Goal: Task Accomplishment & Management: Use online tool/utility

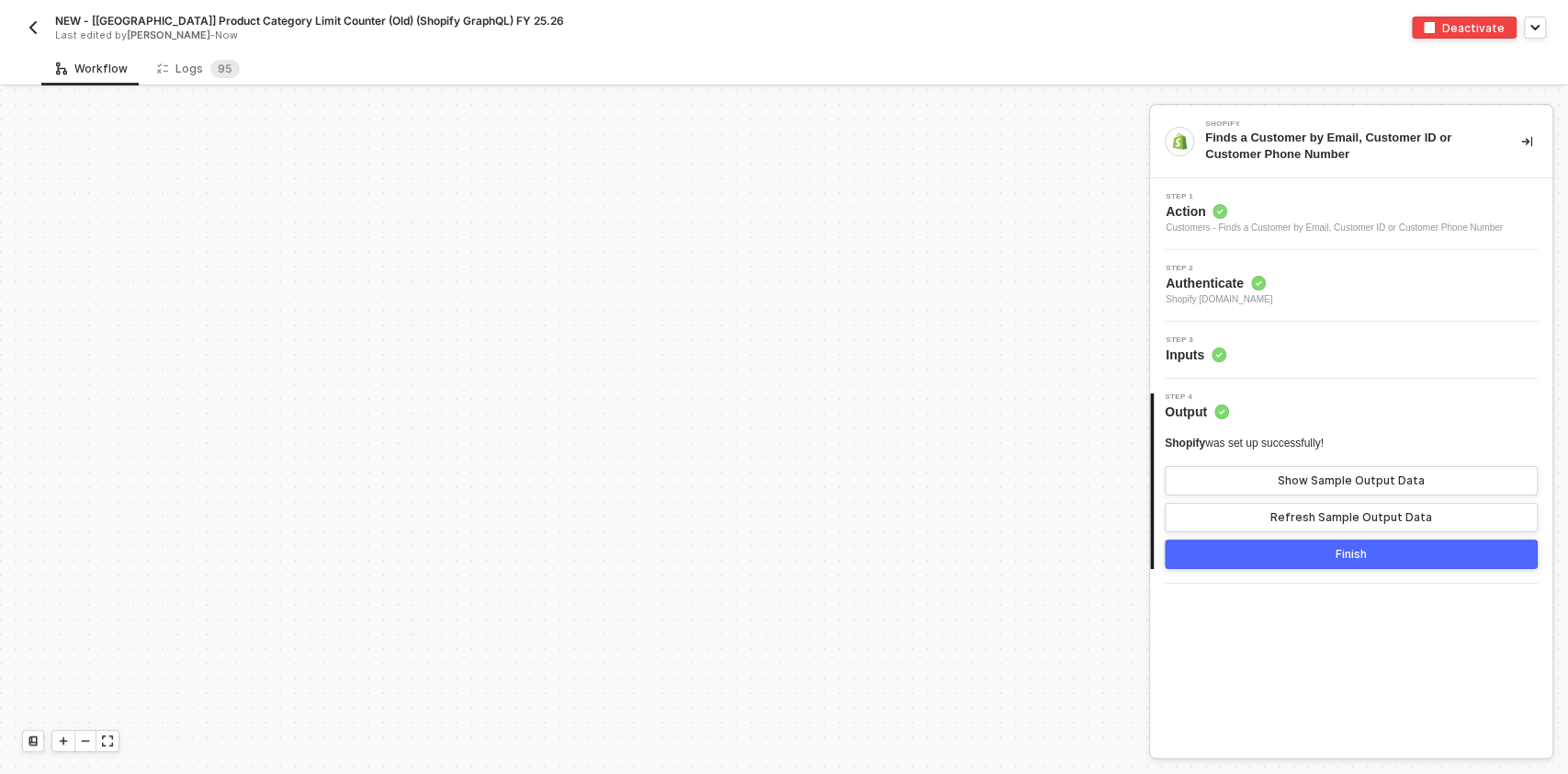
scroll to position [4750, 0]
click at [29, 29] on img "button" at bounding box center [33, 27] width 14 height 14
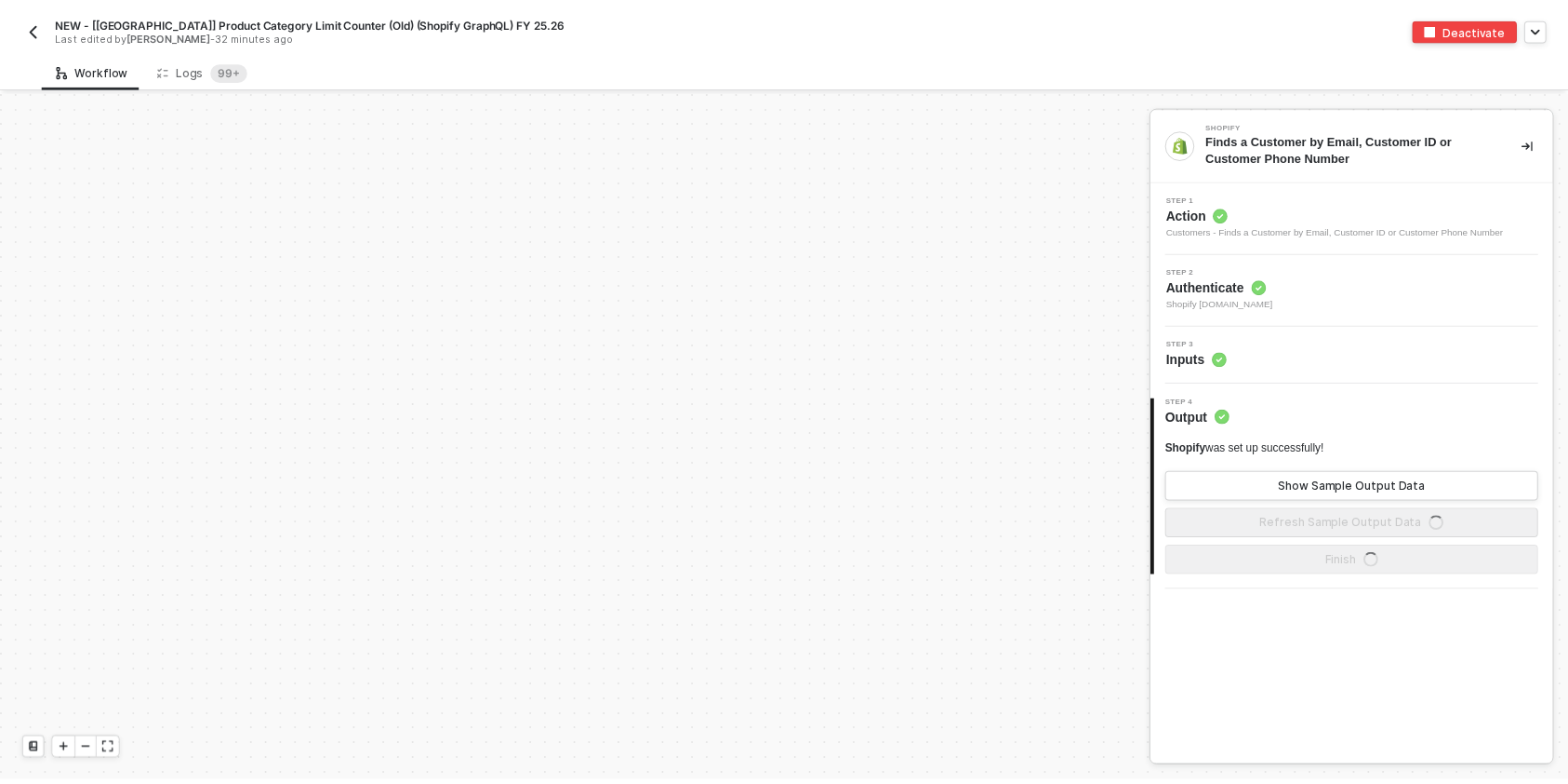
scroll to position [4811, 0]
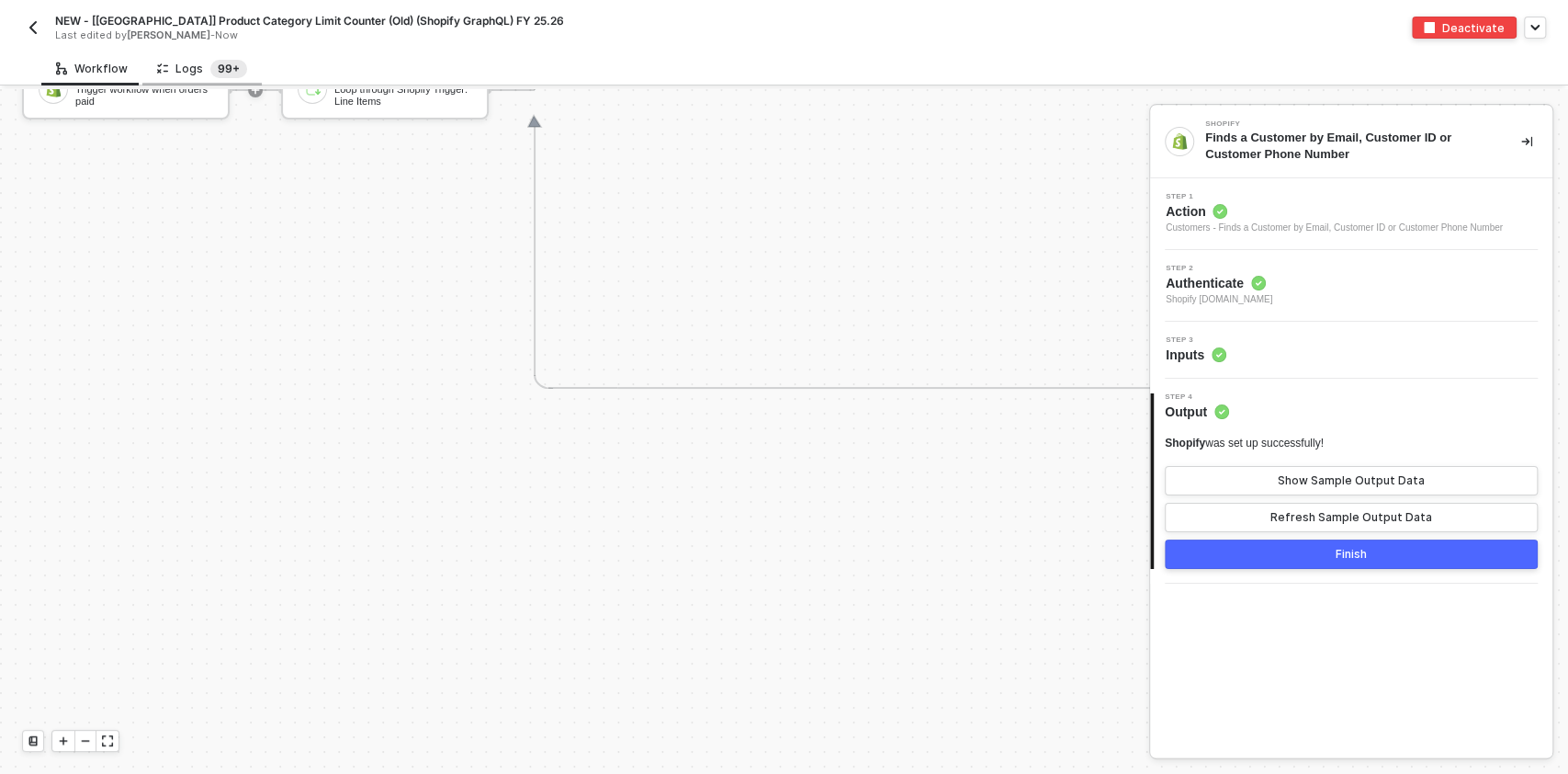
click at [211, 64] on sup "99+" at bounding box center [229, 68] width 37 height 18
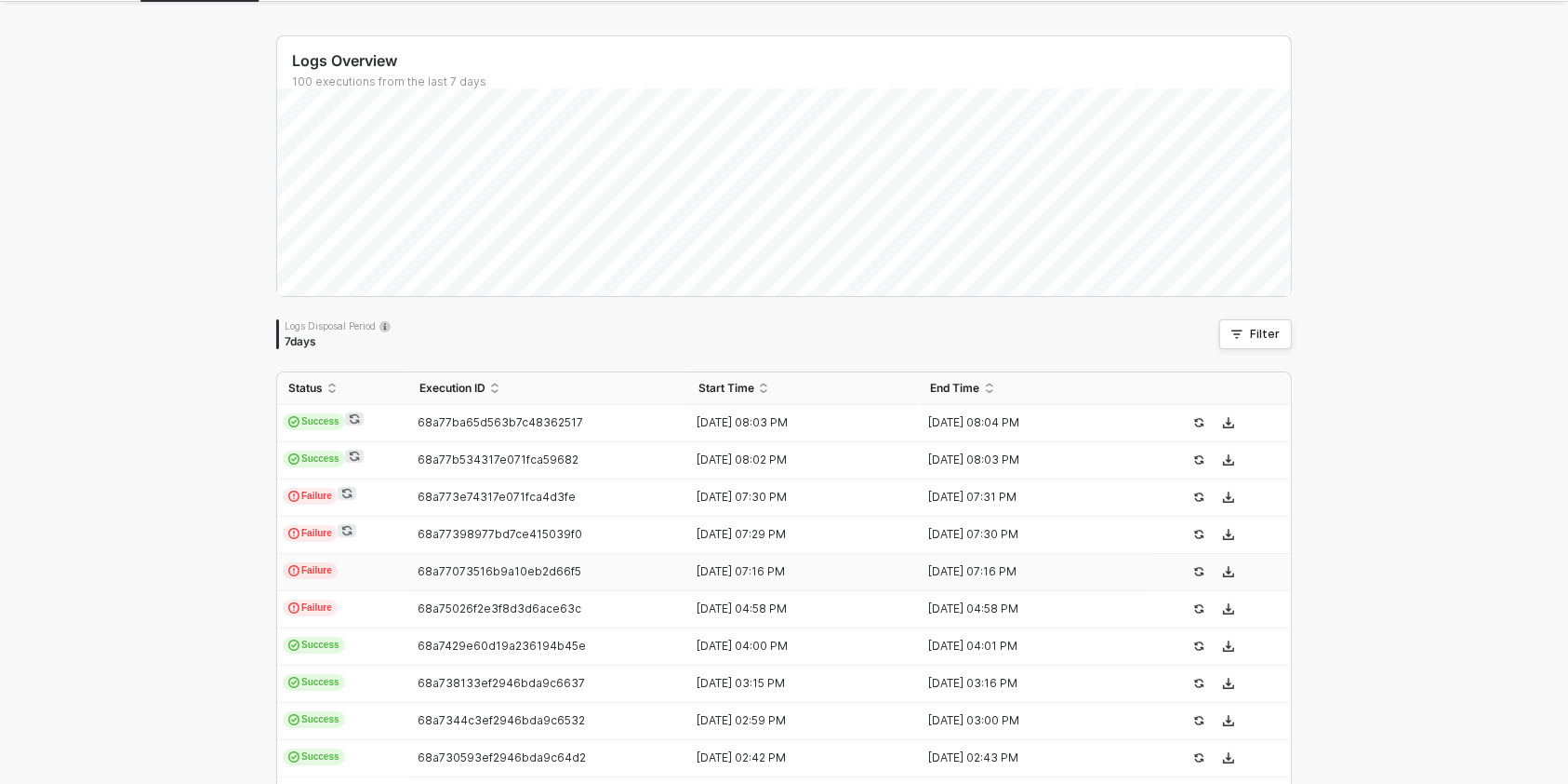
scroll to position [124, 0]
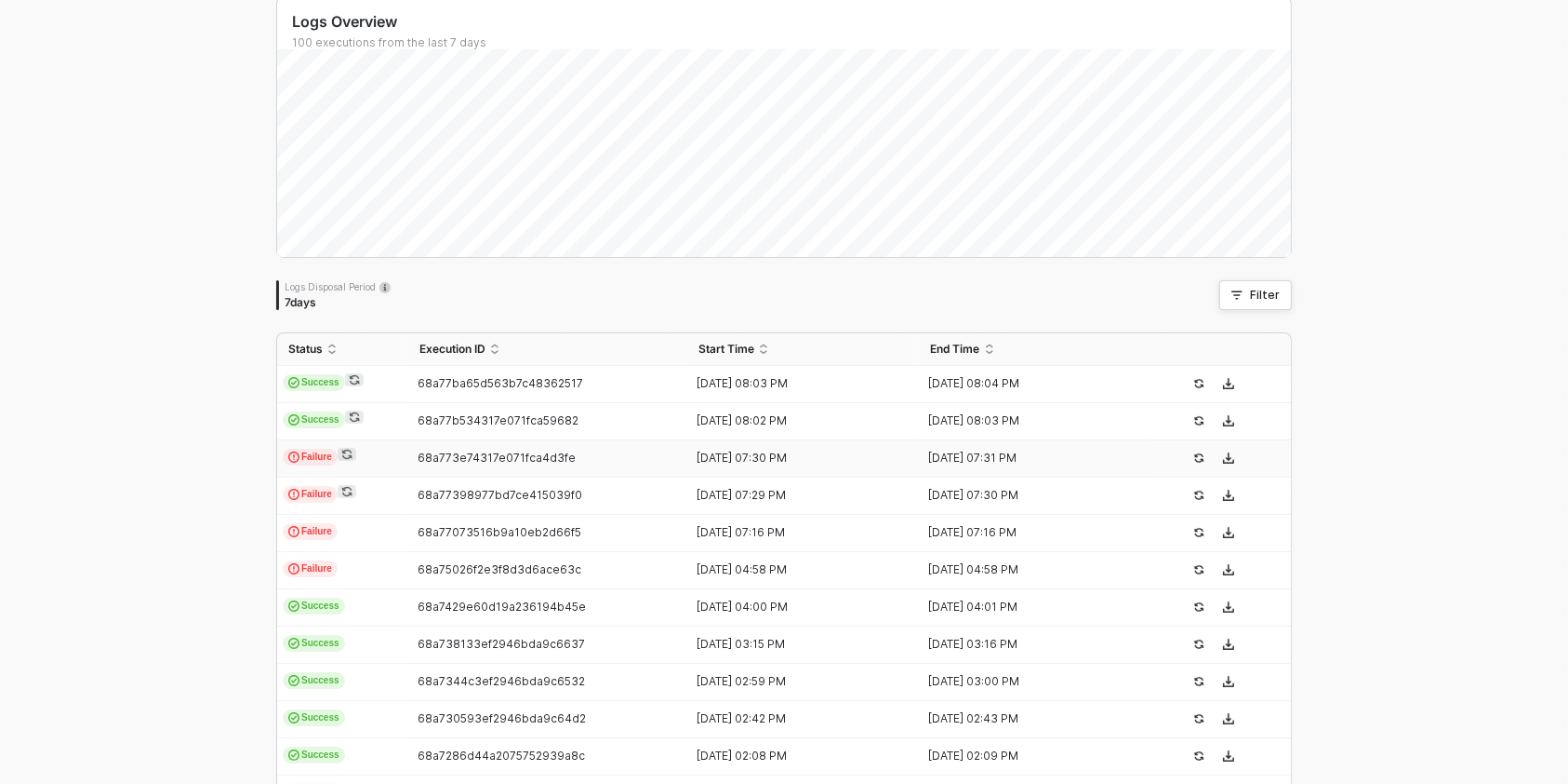
click at [341, 454] on icon "icon-sync" at bounding box center [346, 453] width 11 height 11
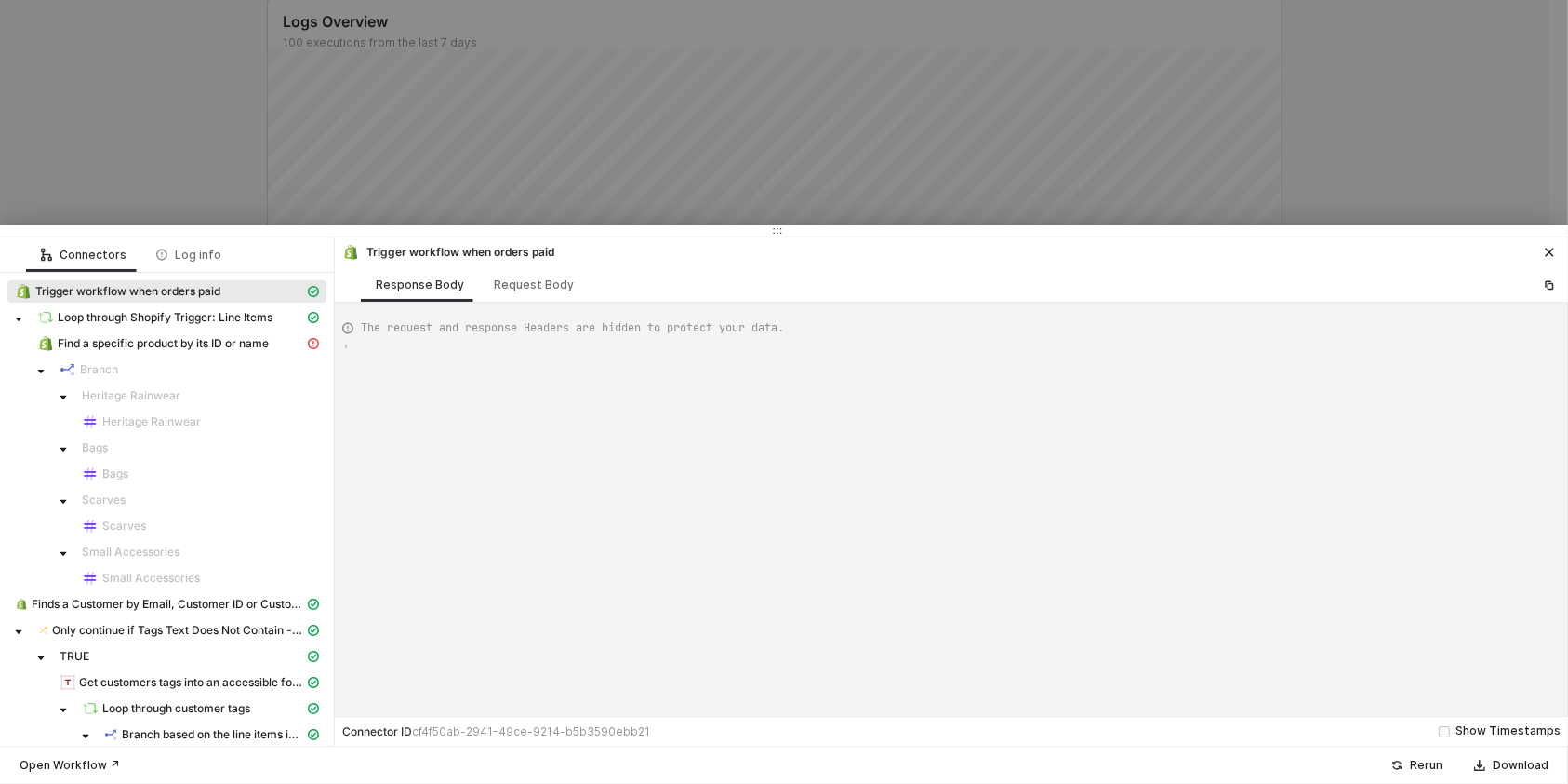
type textarea "{ "json": { "id": 12009510240640, "admin_graphql_api_id": "gid://shopify/Order/…"
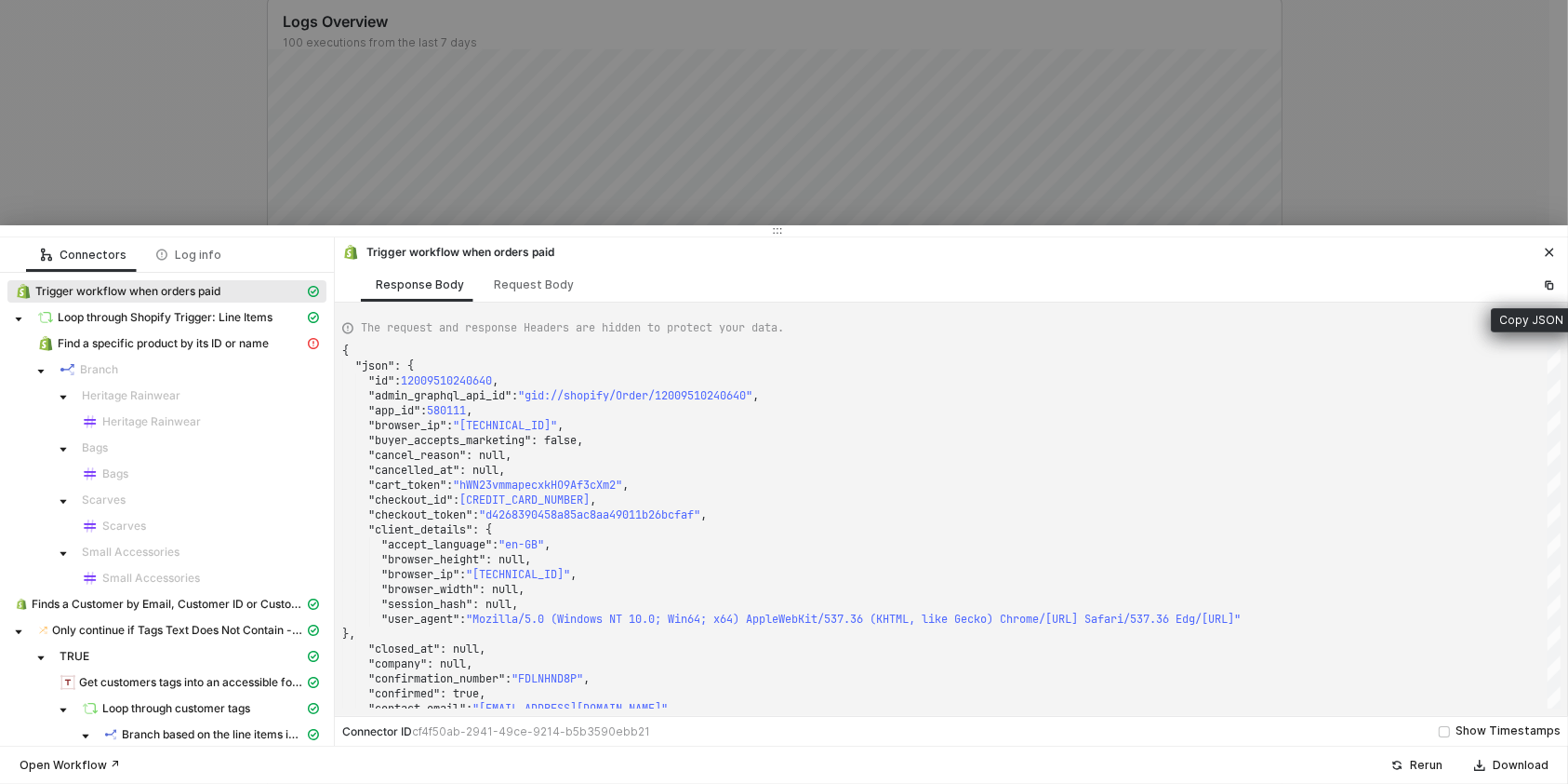
click at [1544, 254] on icon "icon-close" at bounding box center [1549, 252] width 11 height 11
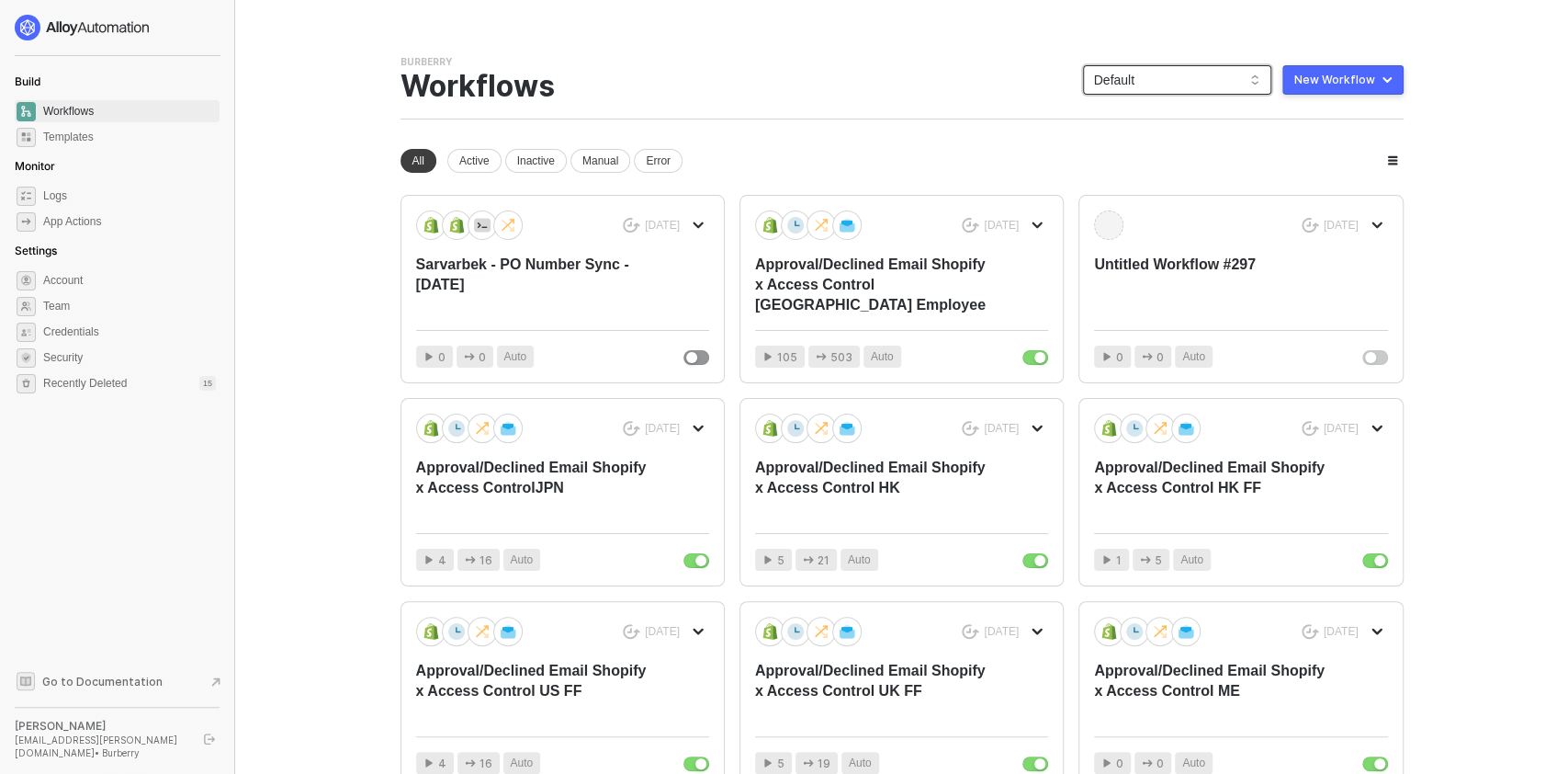
click at [1154, 68] on span "Default" at bounding box center [1177, 80] width 167 height 28
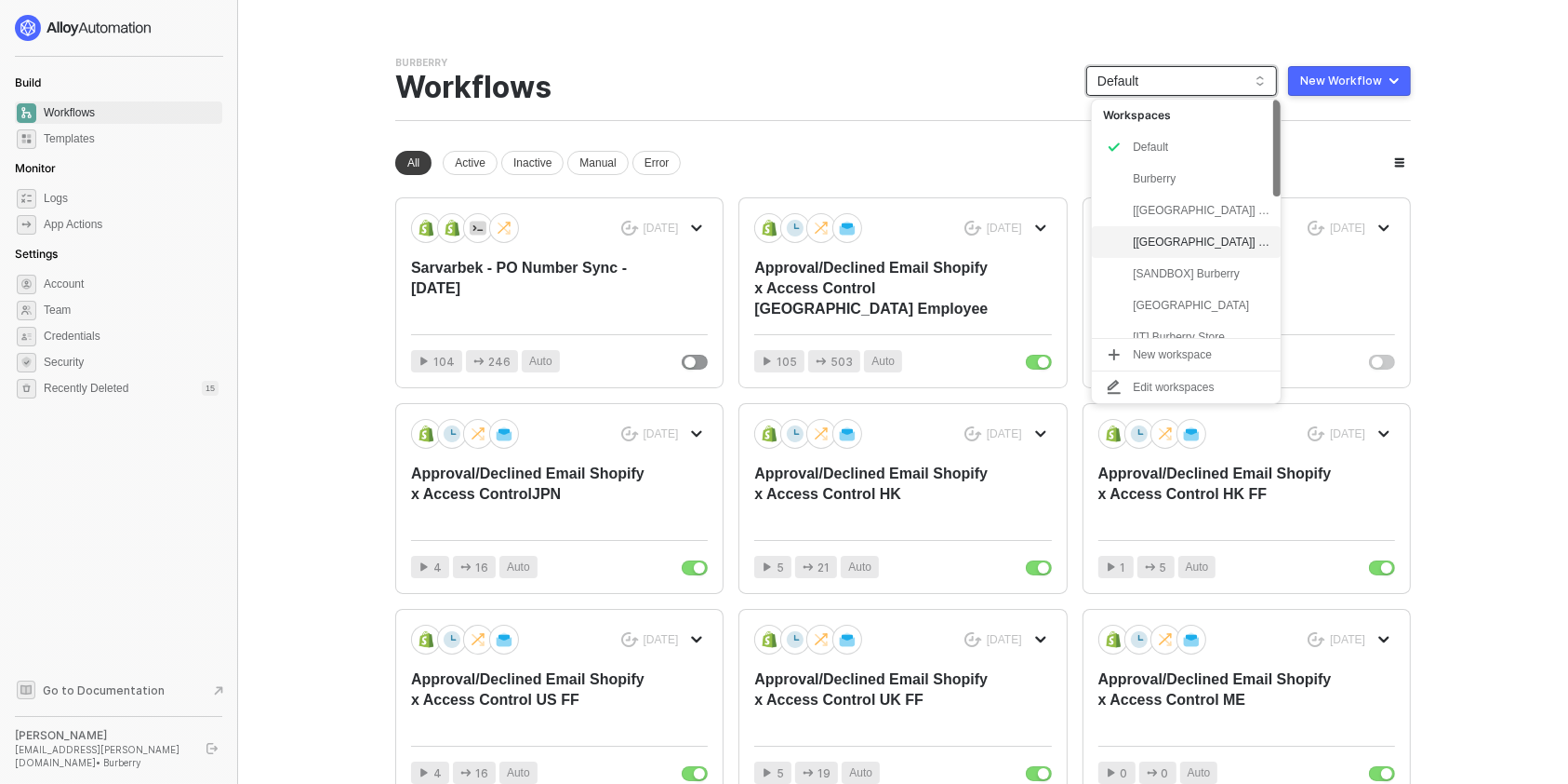
click at [1188, 245] on div "[UK] Burberry" at bounding box center [1201, 242] width 136 height 22
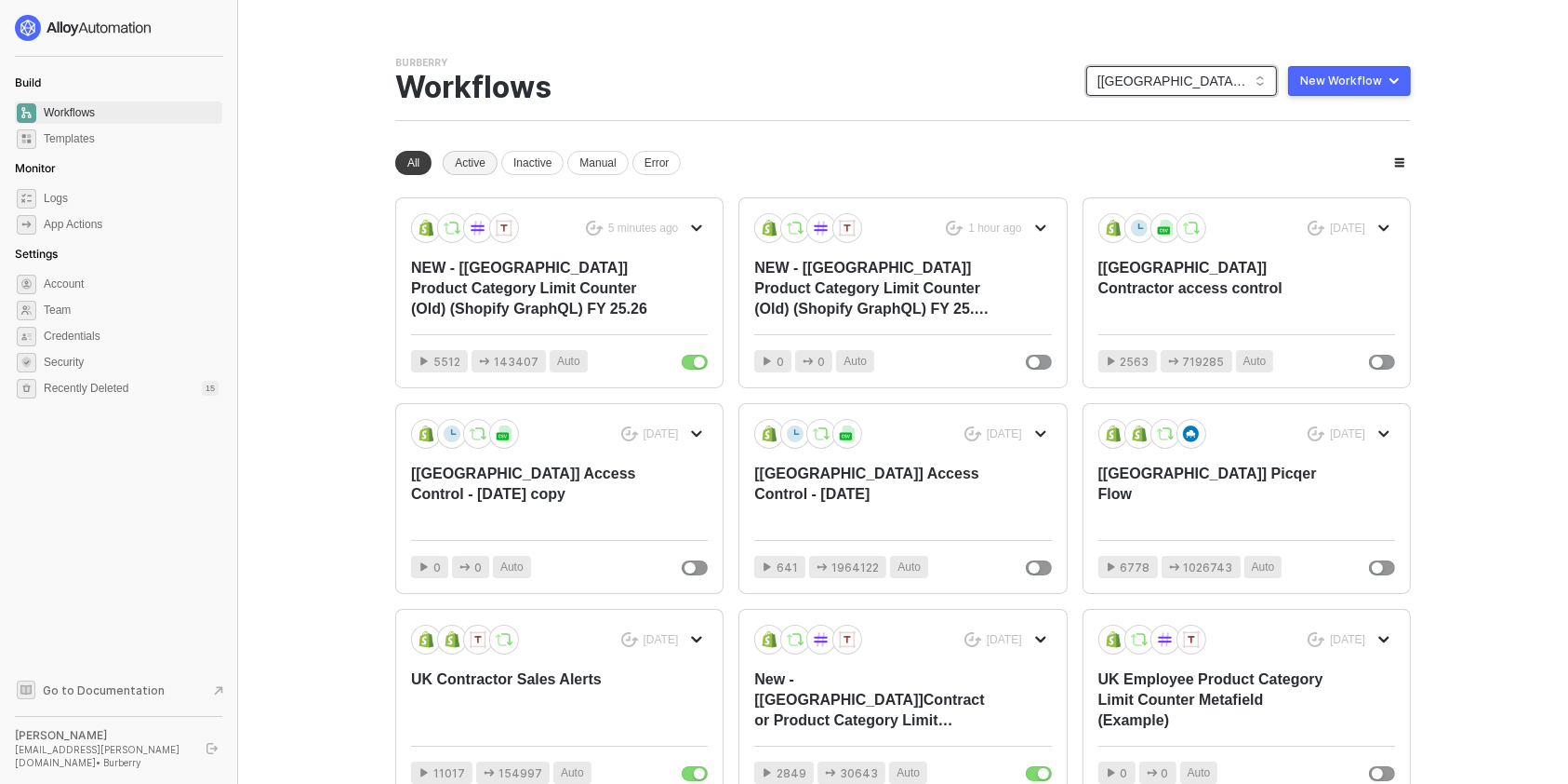
click at [470, 156] on div "Active" at bounding box center [470, 163] width 55 height 24
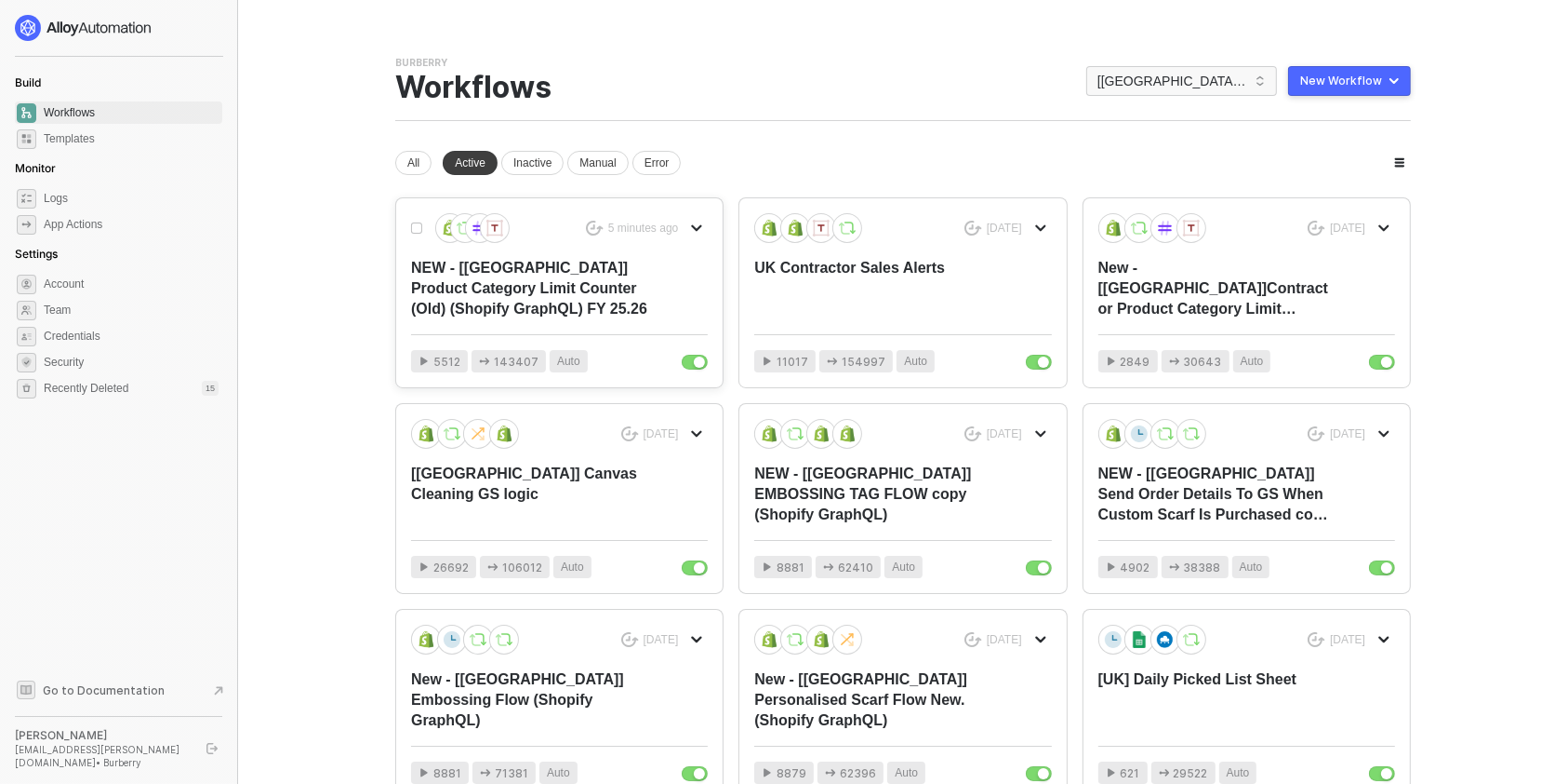
click at [595, 282] on div "NEW - [[GEOGRAPHIC_DATA]] Product Category Limit Counter (Old) (Shopify GraphQL…" at bounding box center [529, 288] width 237 height 61
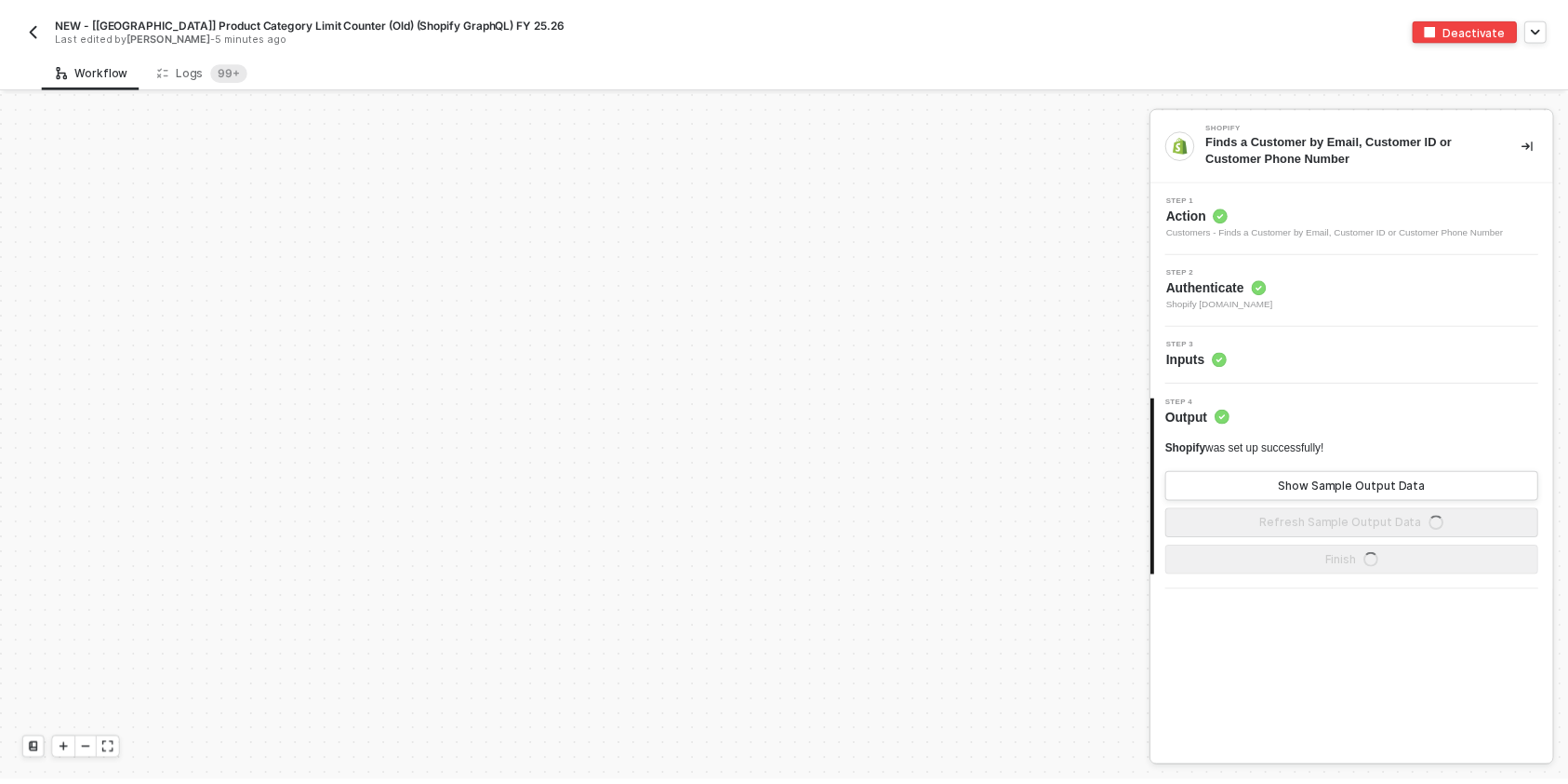
scroll to position [4811, 0]
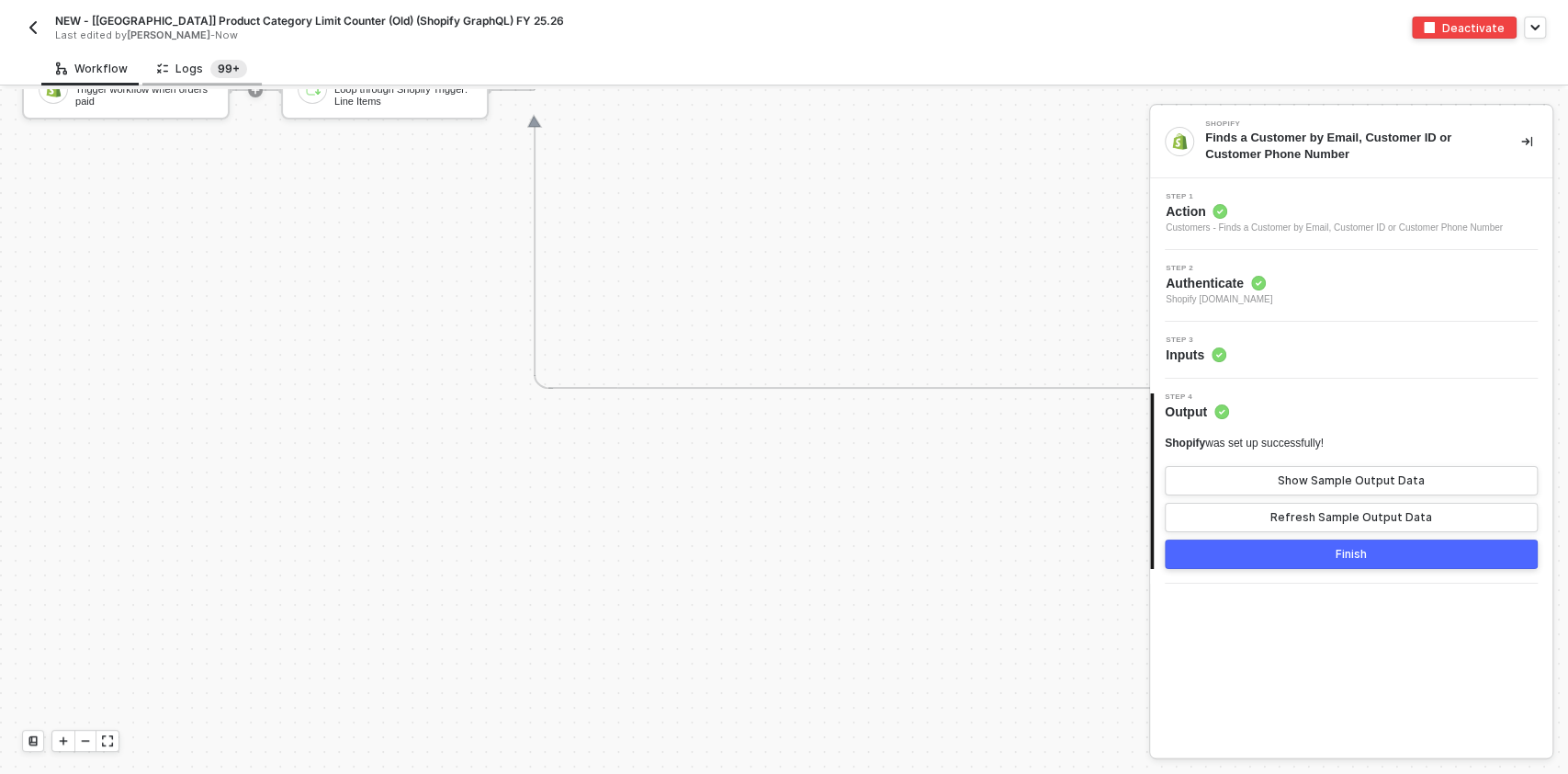
drag, startPoint x: 219, startPoint y: 55, endPoint x: 210, endPoint y: 70, distance: 17.5
click at [213, 65] on div "Logs 99+" at bounding box center [202, 67] width 119 height 34
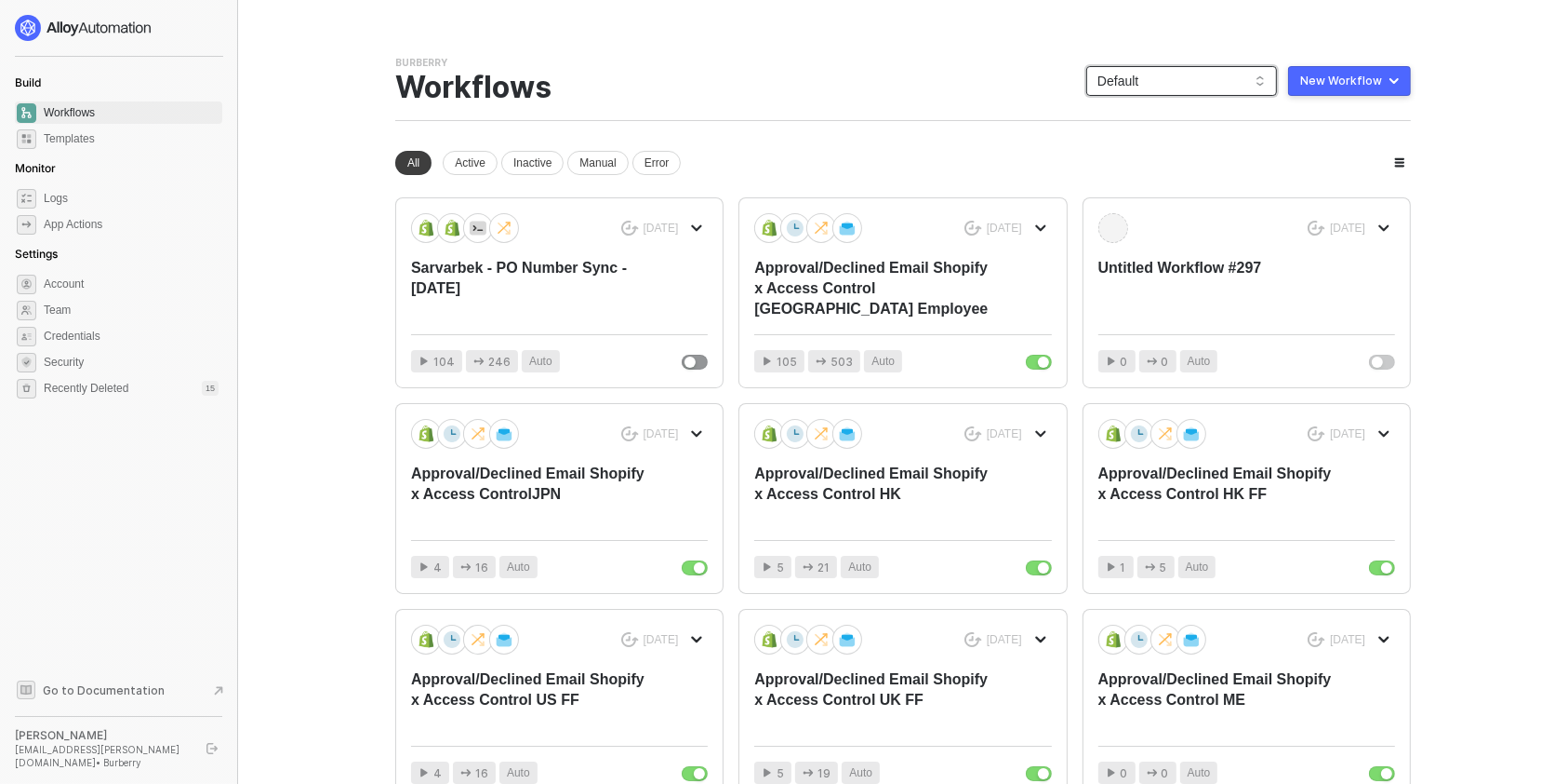
click at [1185, 67] on span "Default" at bounding box center [1181, 81] width 169 height 28
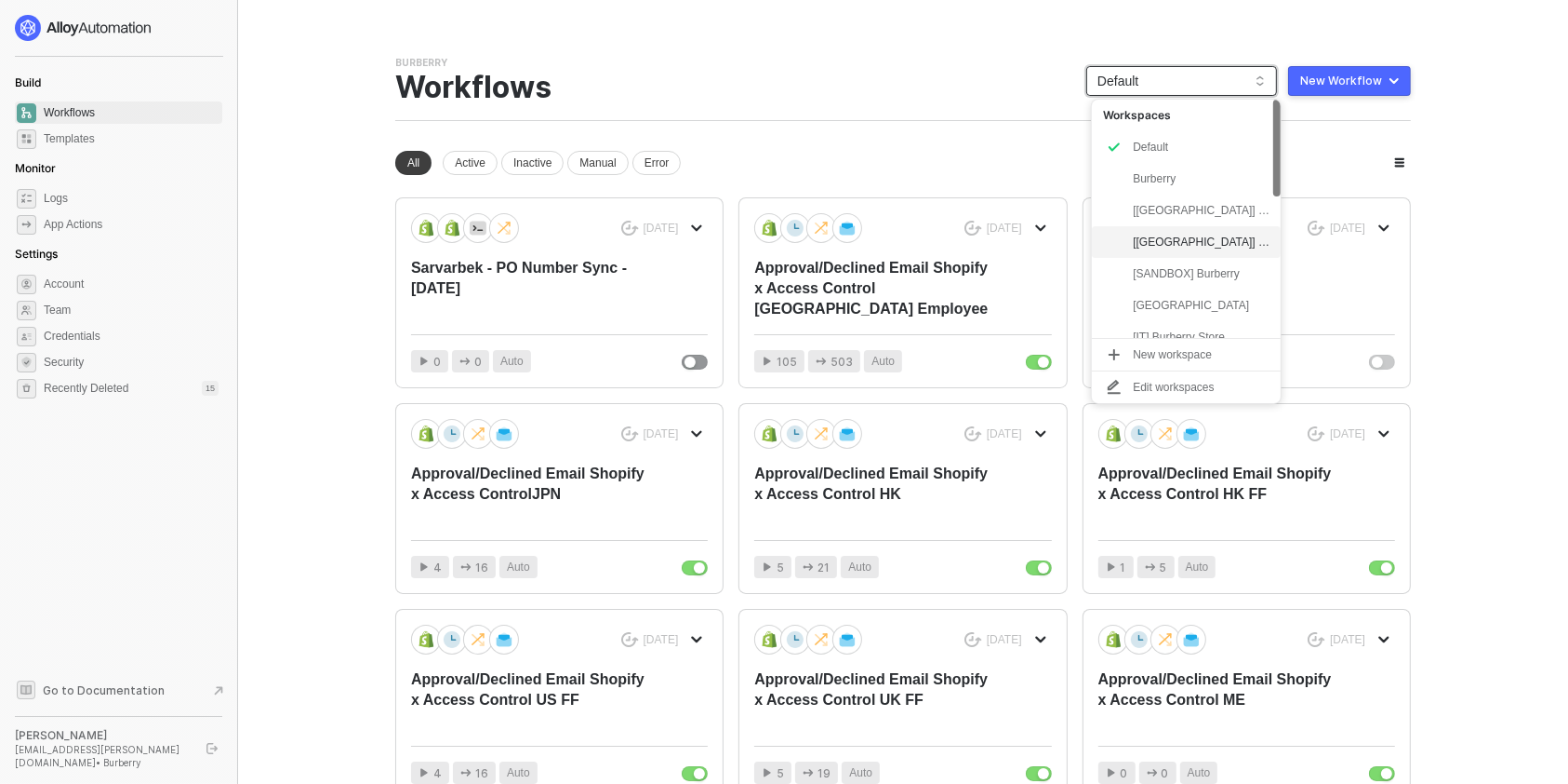
click at [1187, 254] on div "[UK] Burberry" at bounding box center [1186, 242] width 189 height 31
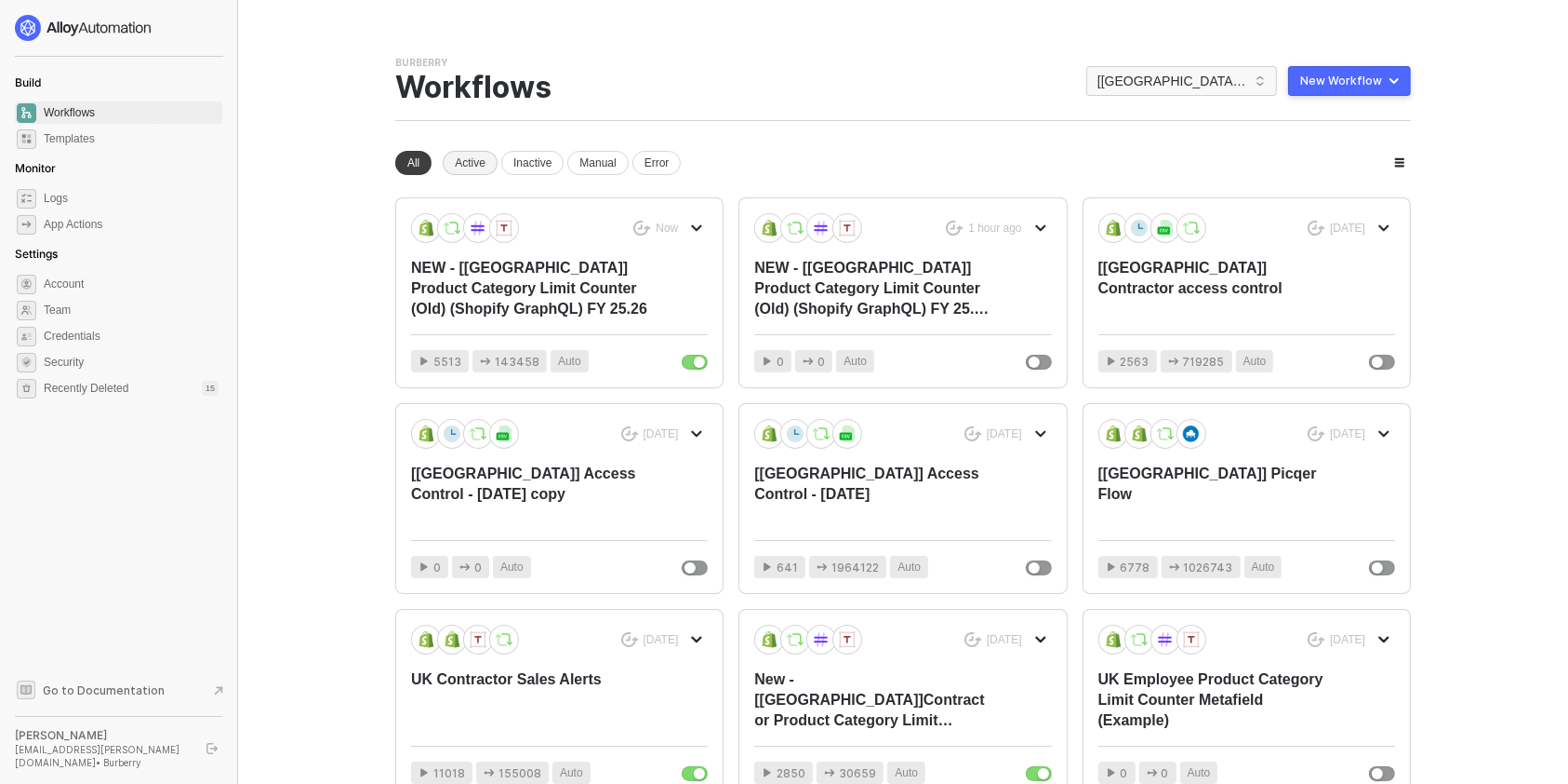
click at [465, 171] on div "Active" at bounding box center [470, 163] width 55 height 24
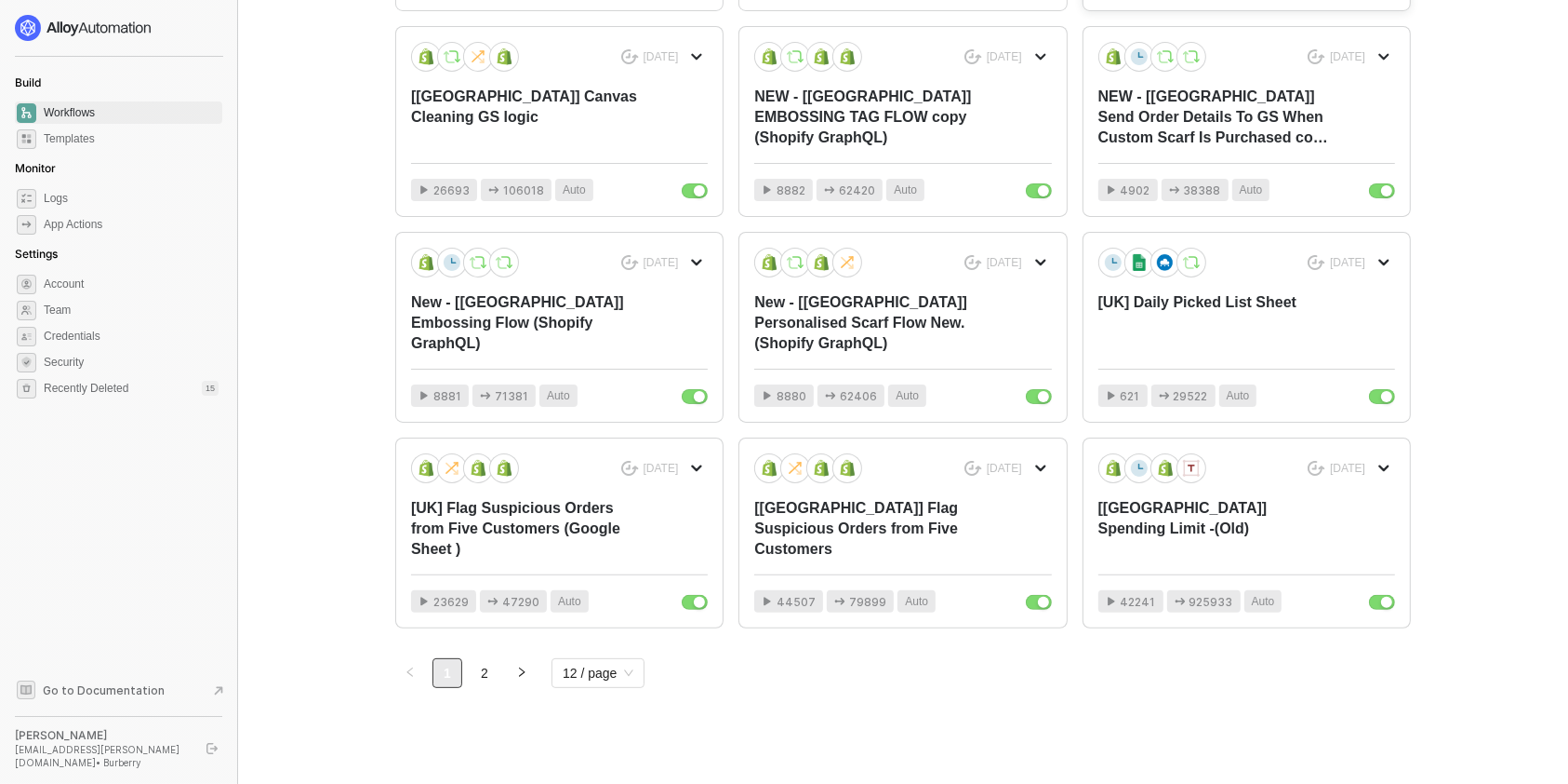
scroll to position [379, 0]
click at [1207, 545] on div "[UK] Spending Limit -(Old)" at bounding box center [1216, 526] width 237 height 61
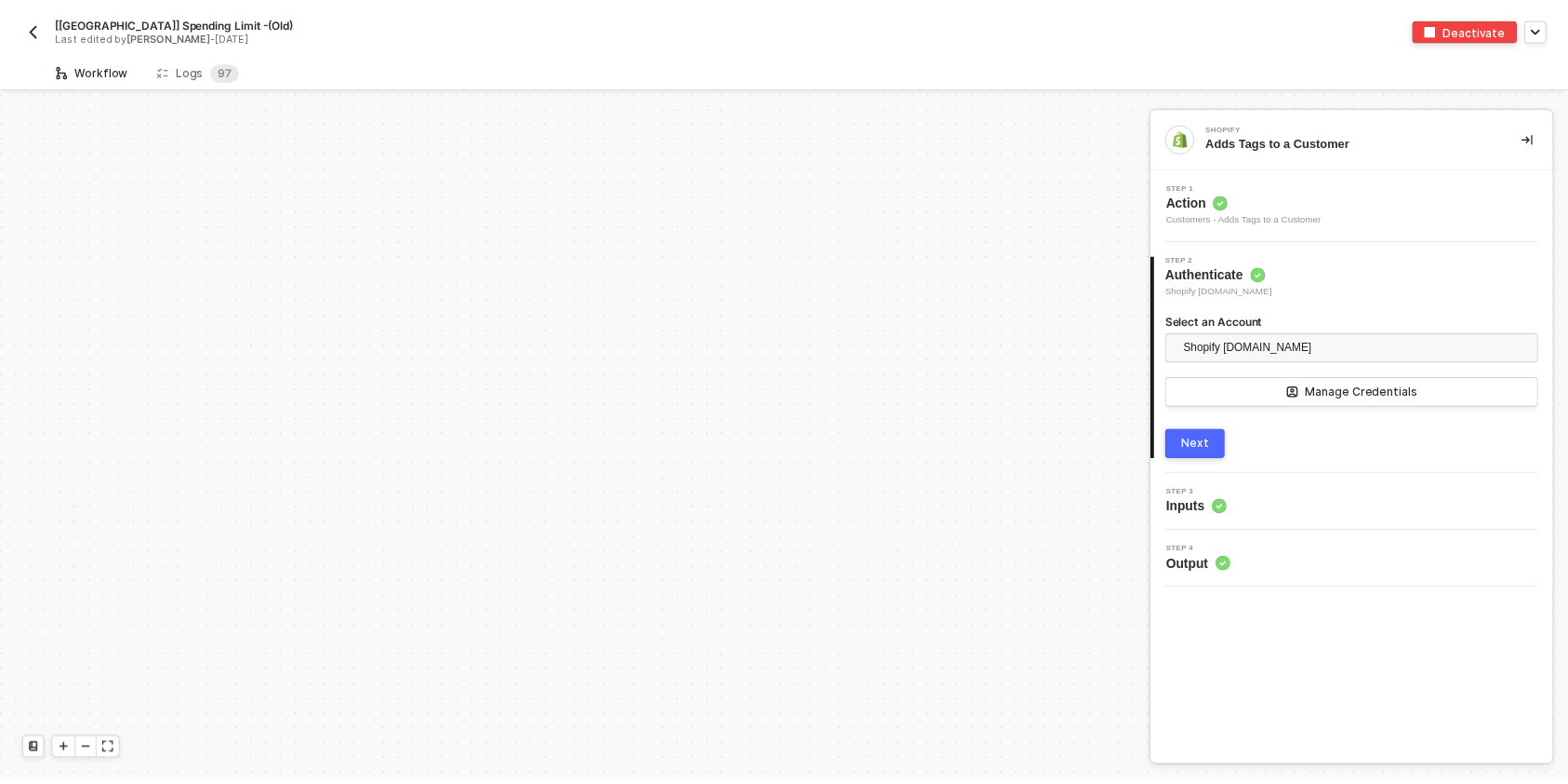
scroll to position [1802, 0]
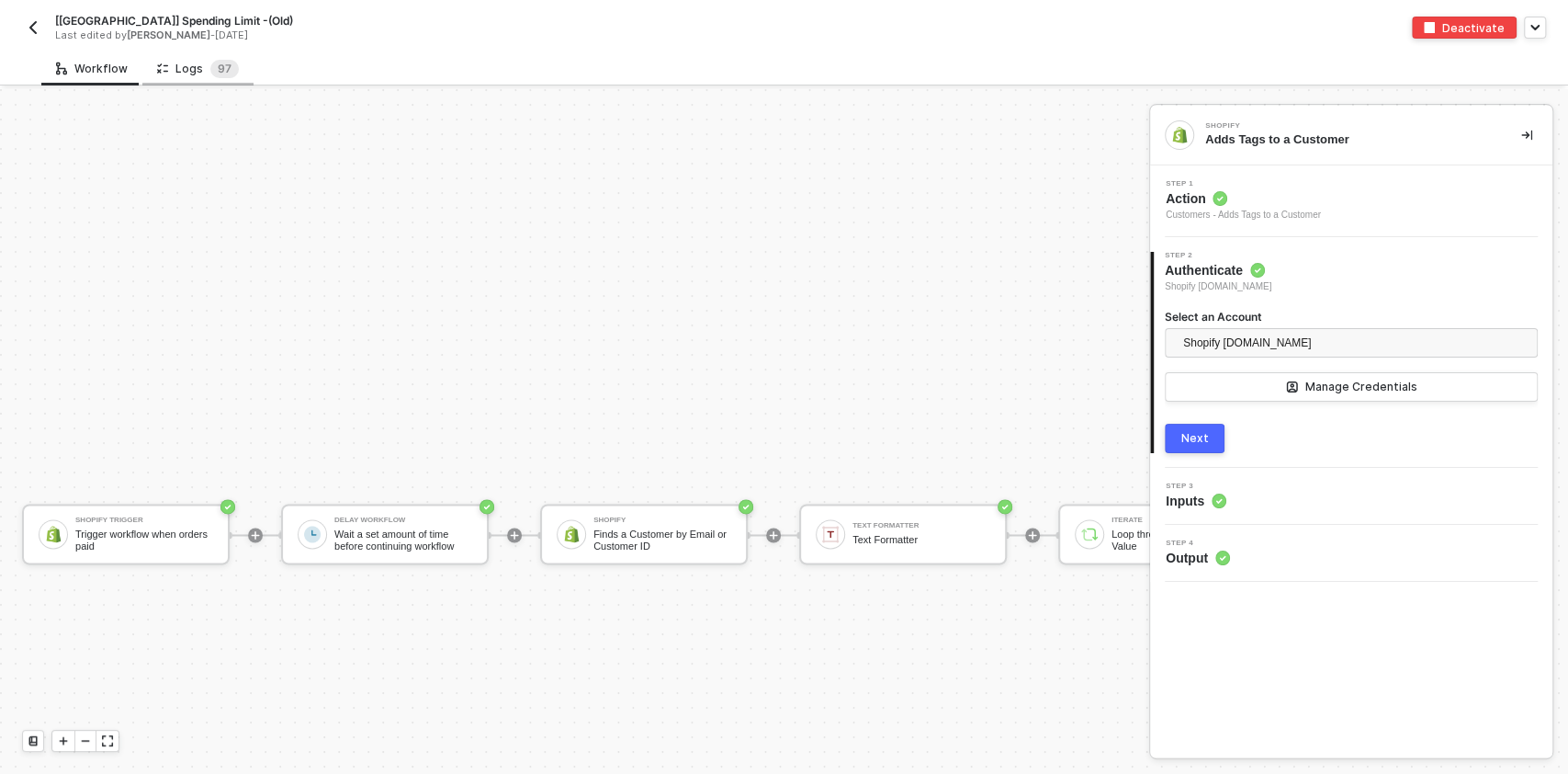
click at [173, 71] on div "Logs 9 7" at bounding box center [197, 68] width 82 height 18
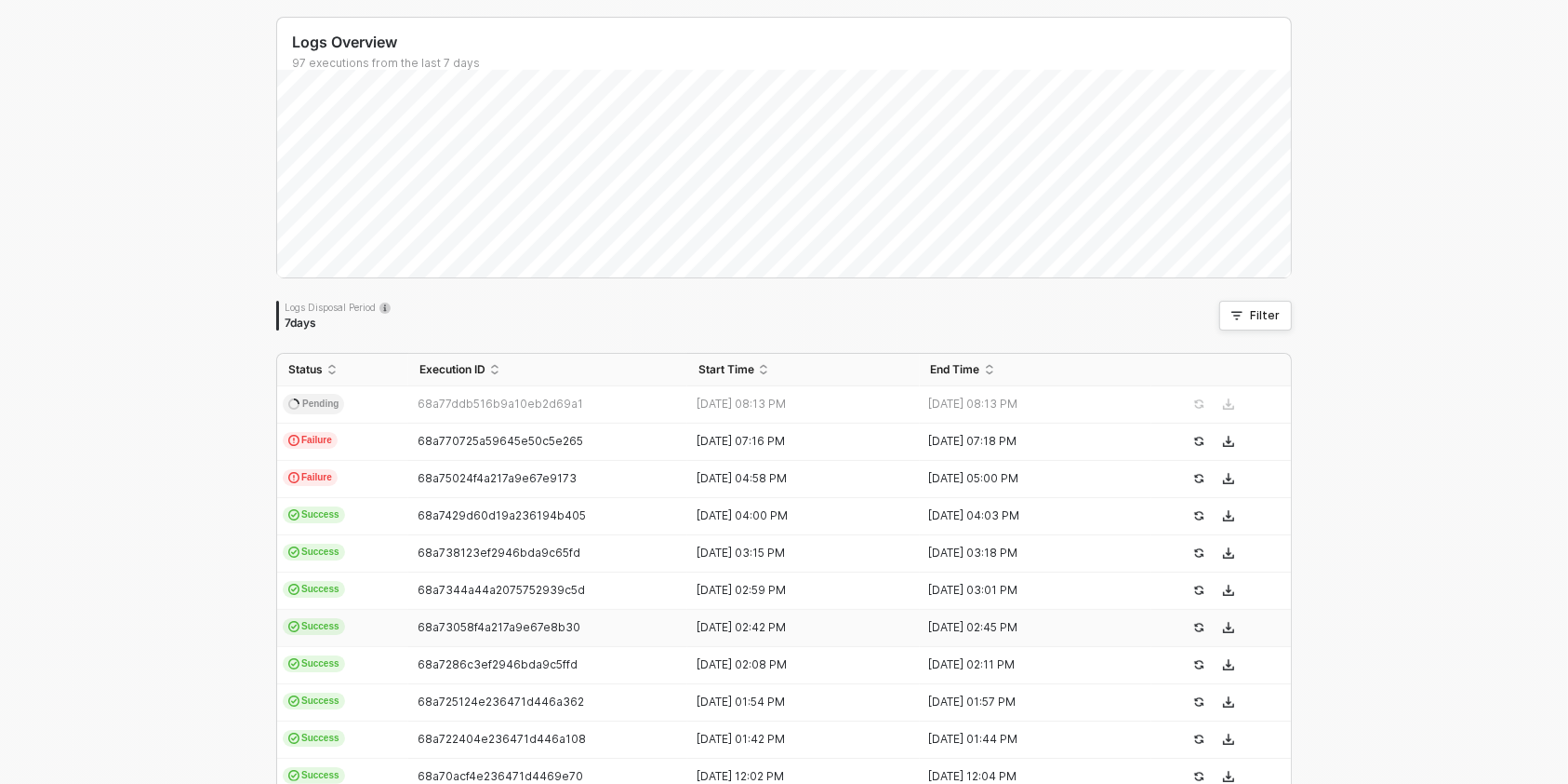
scroll to position [248, 0]
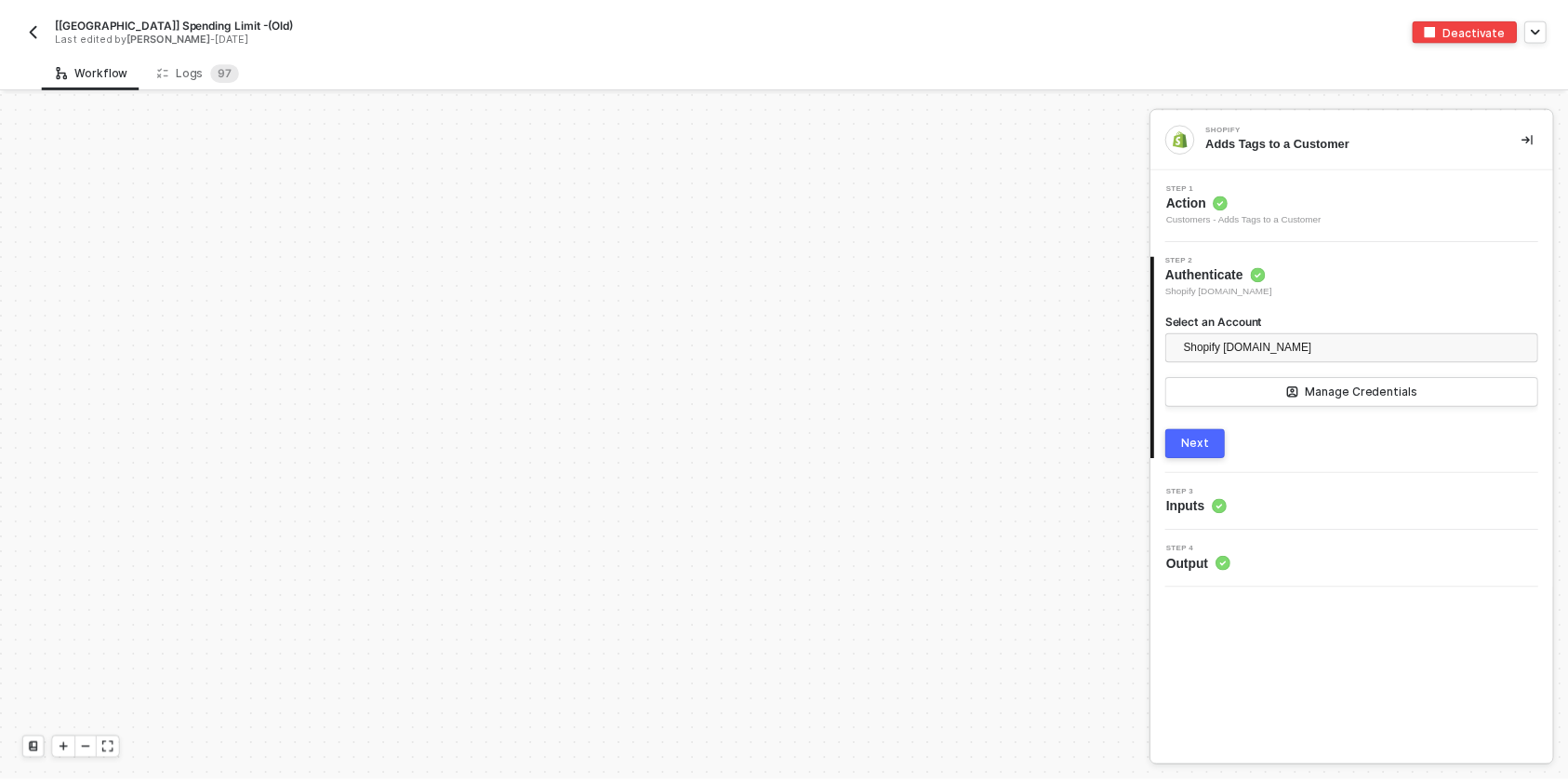
scroll to position [1802, 0]
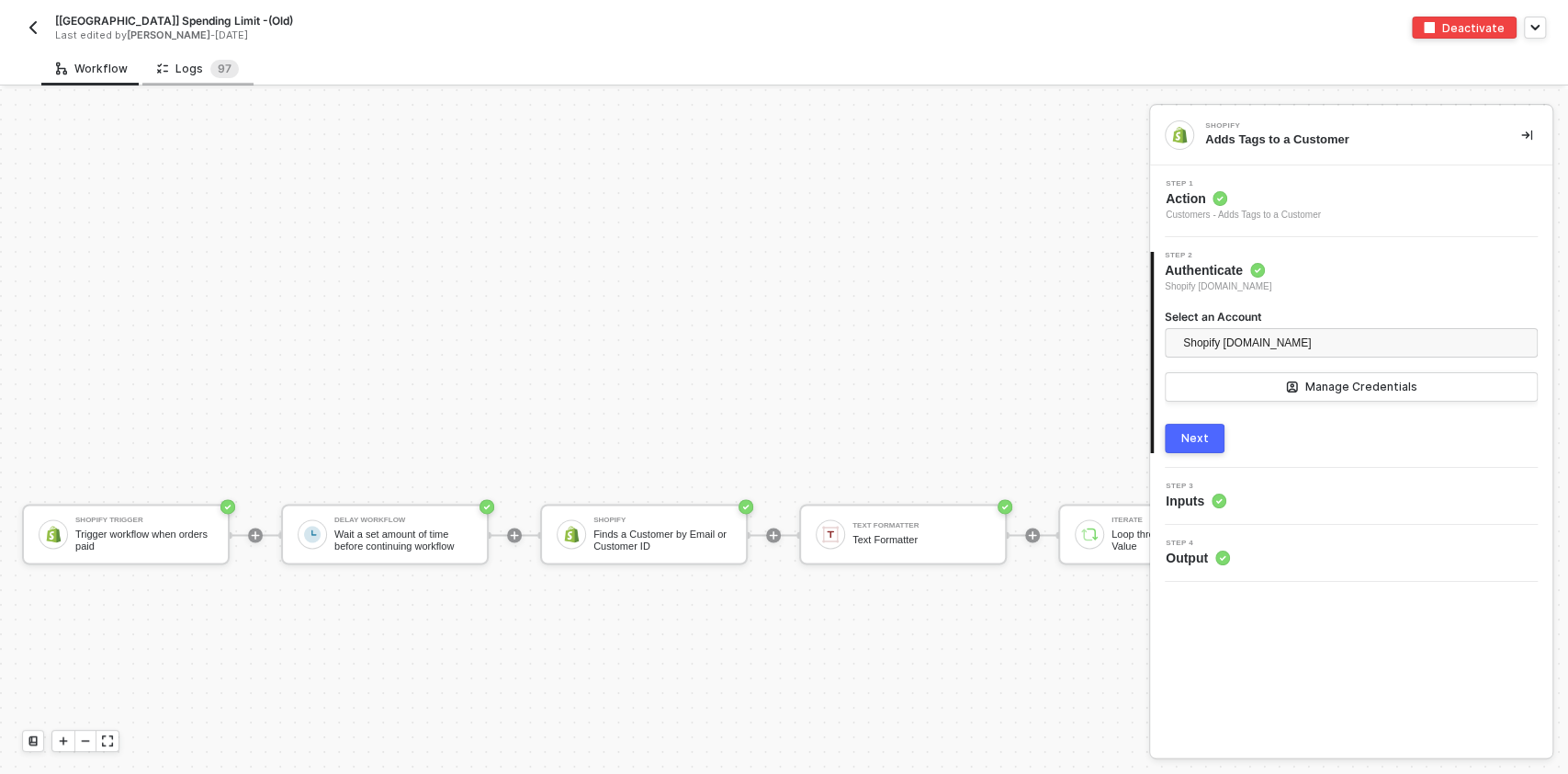
click at [180, 61] on div "Logs 9 7" at bounding box center [197, 68] width 82 height 18
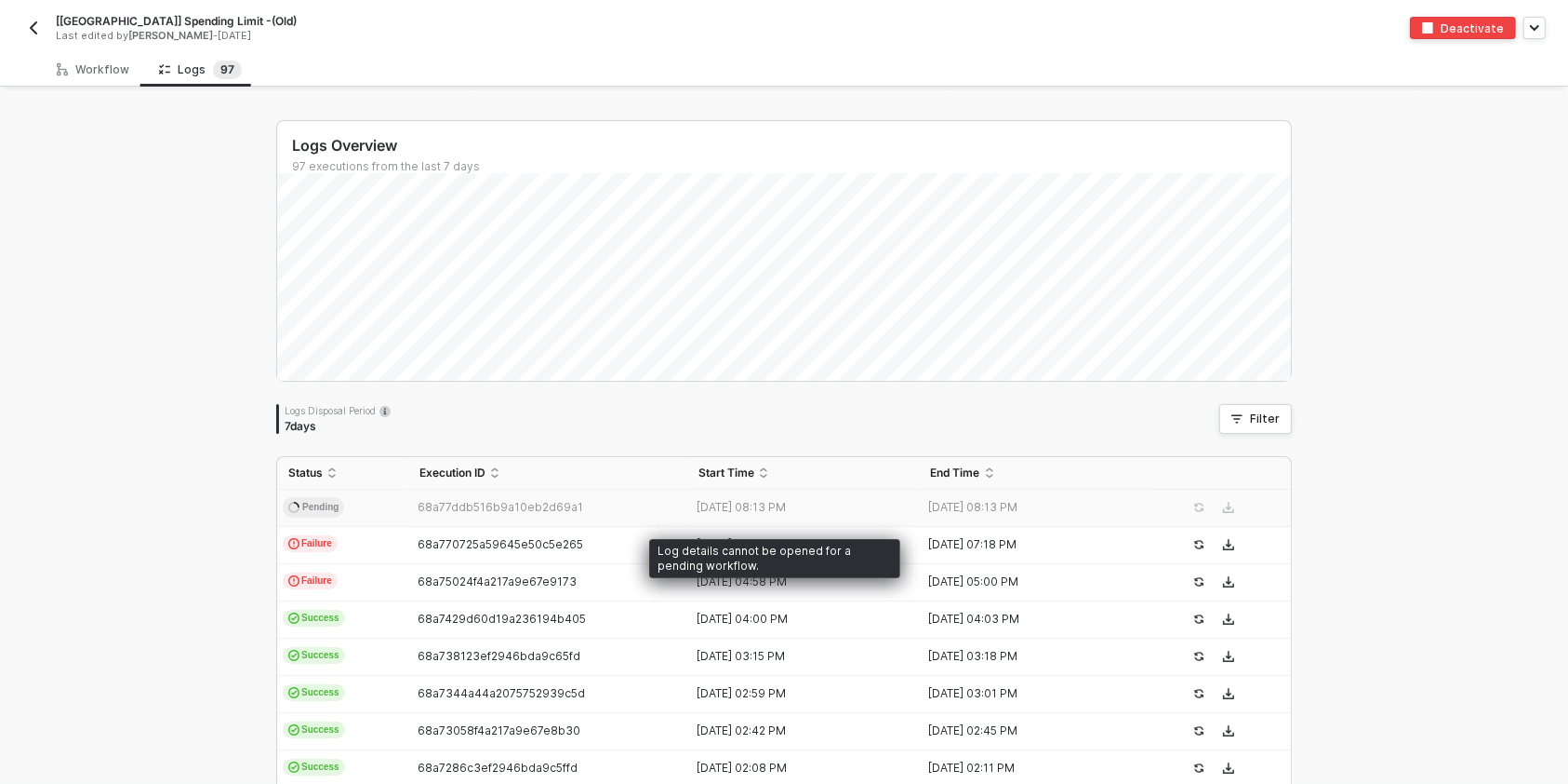
click at [499, 508] on span "68a77ddb516b9a10eb2d69a1" at bounding box center [501, 506] width 166 height 14
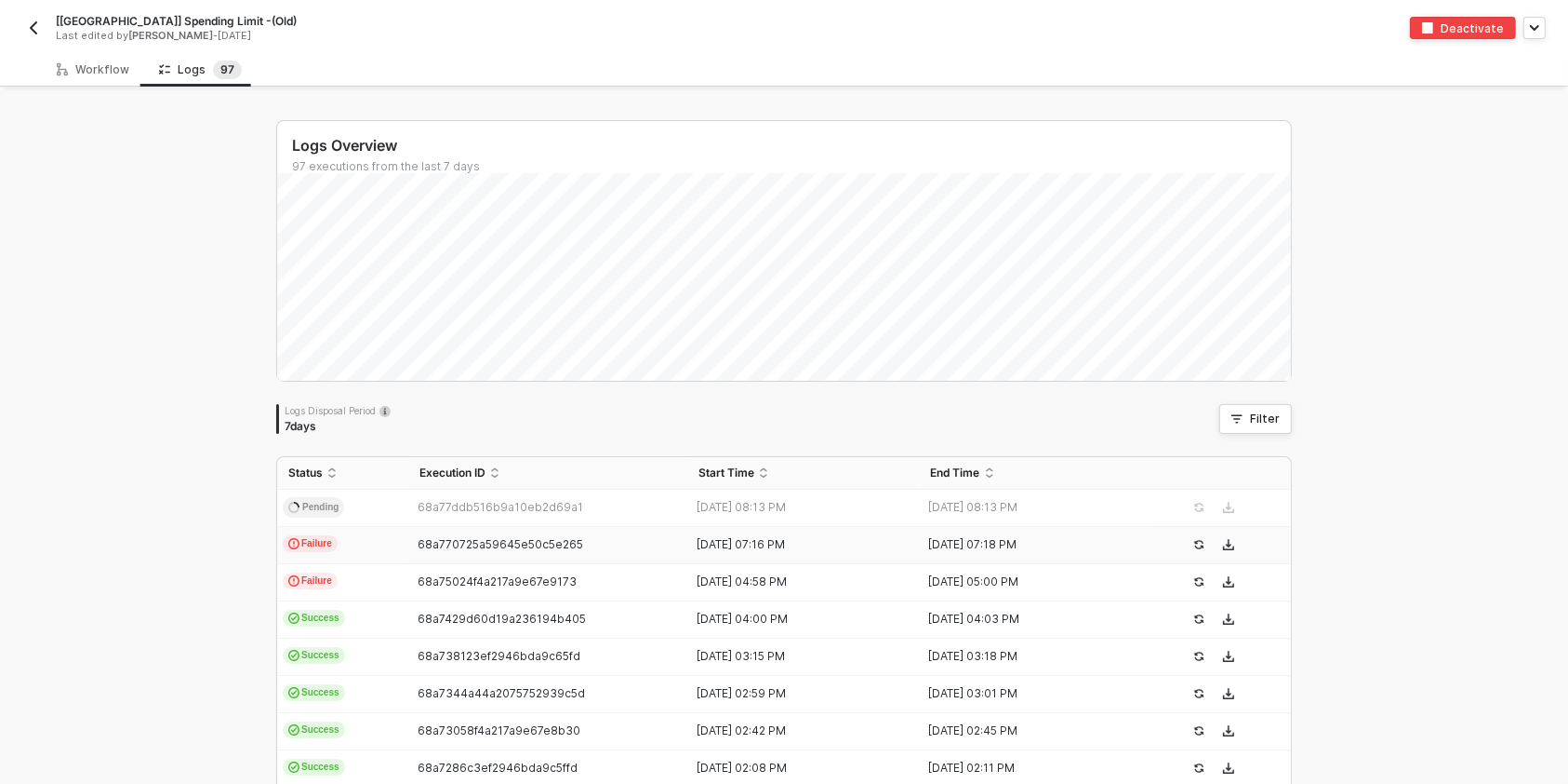
click at [300, 544] on span "Failure" at bounding box center [310, 543] width 55 height 17
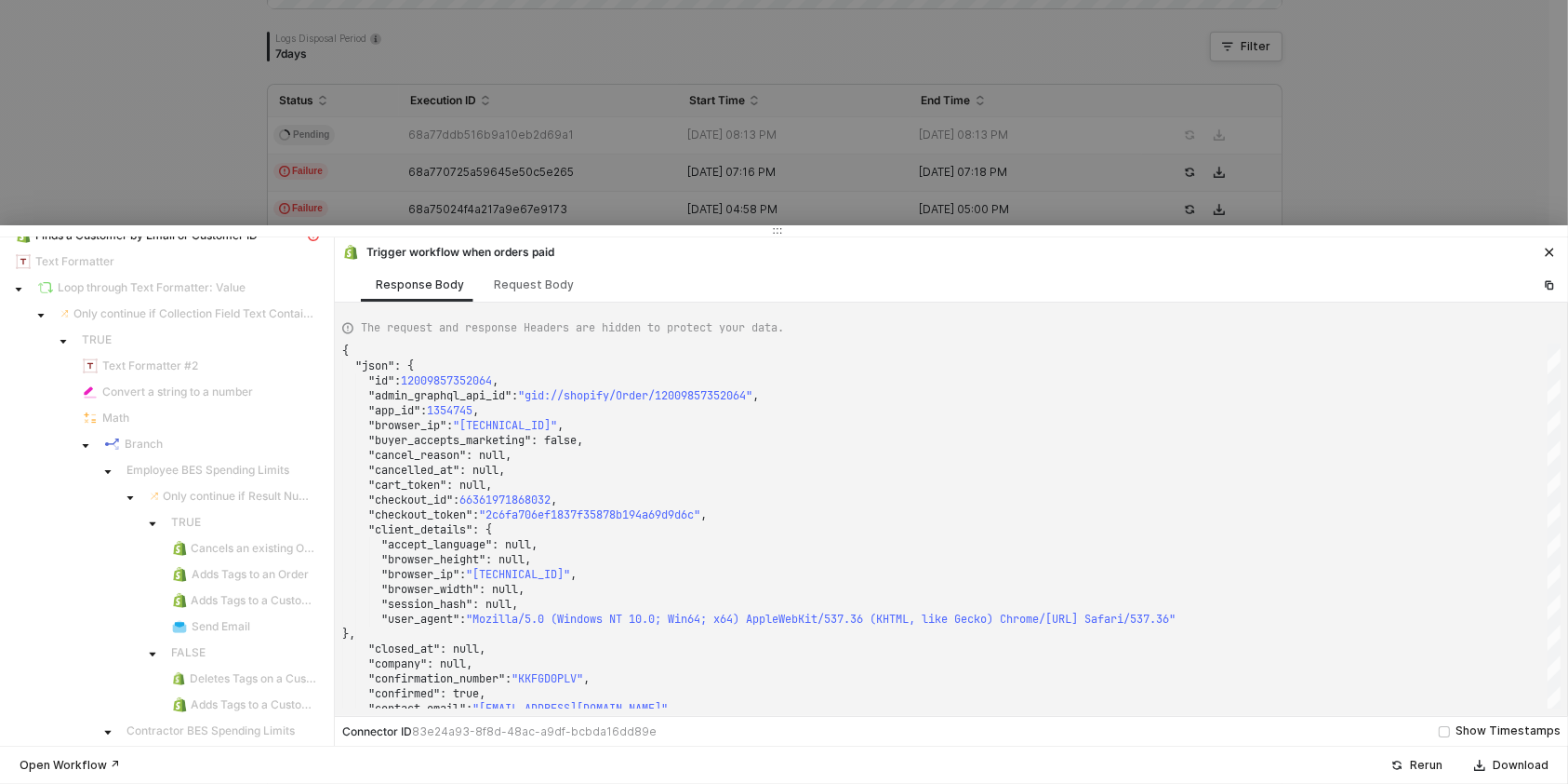
scroll to position [0, 0]
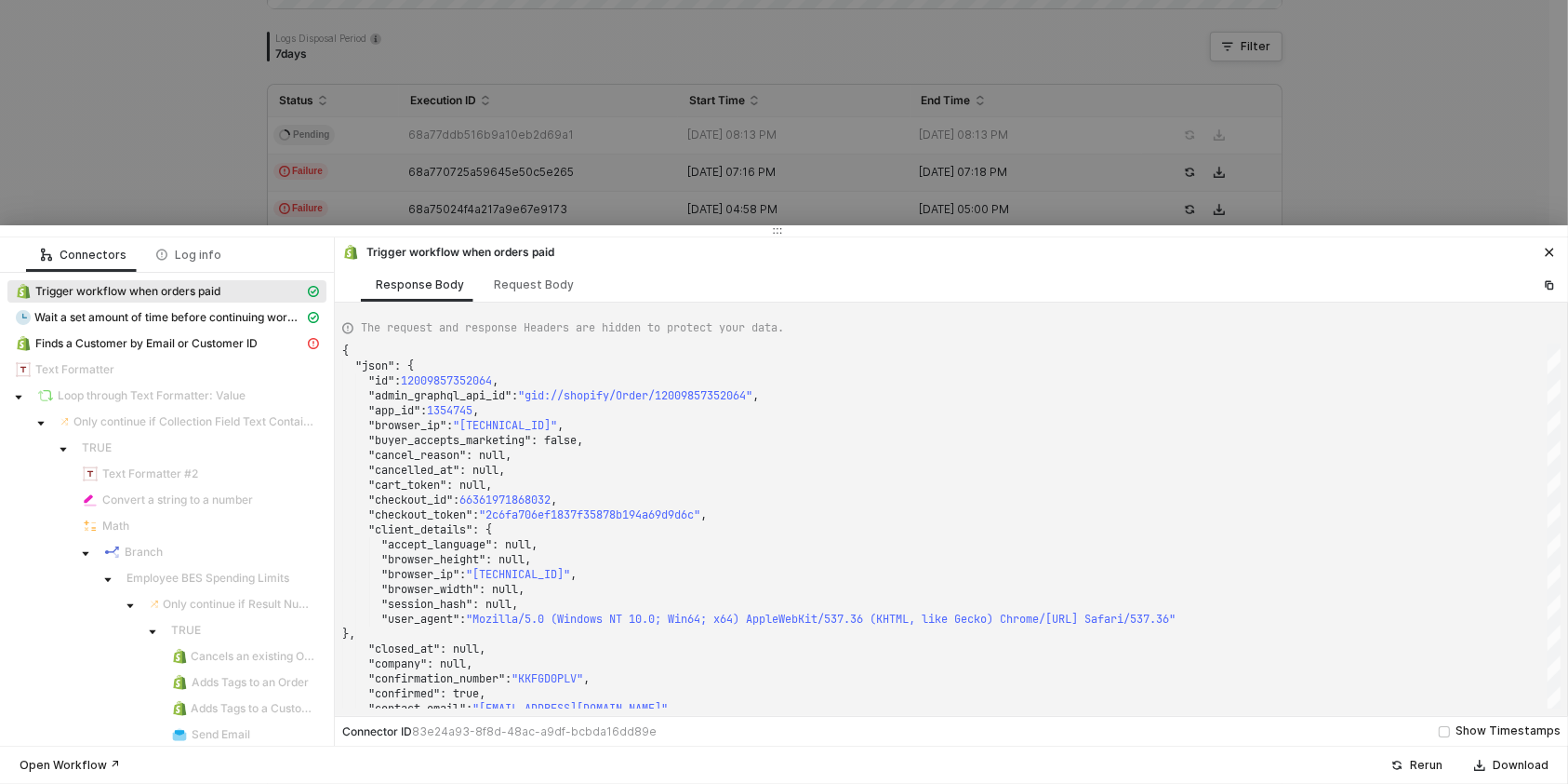
click at [141, 169] on div at bounding box center [784, 392] width 1568 height 784
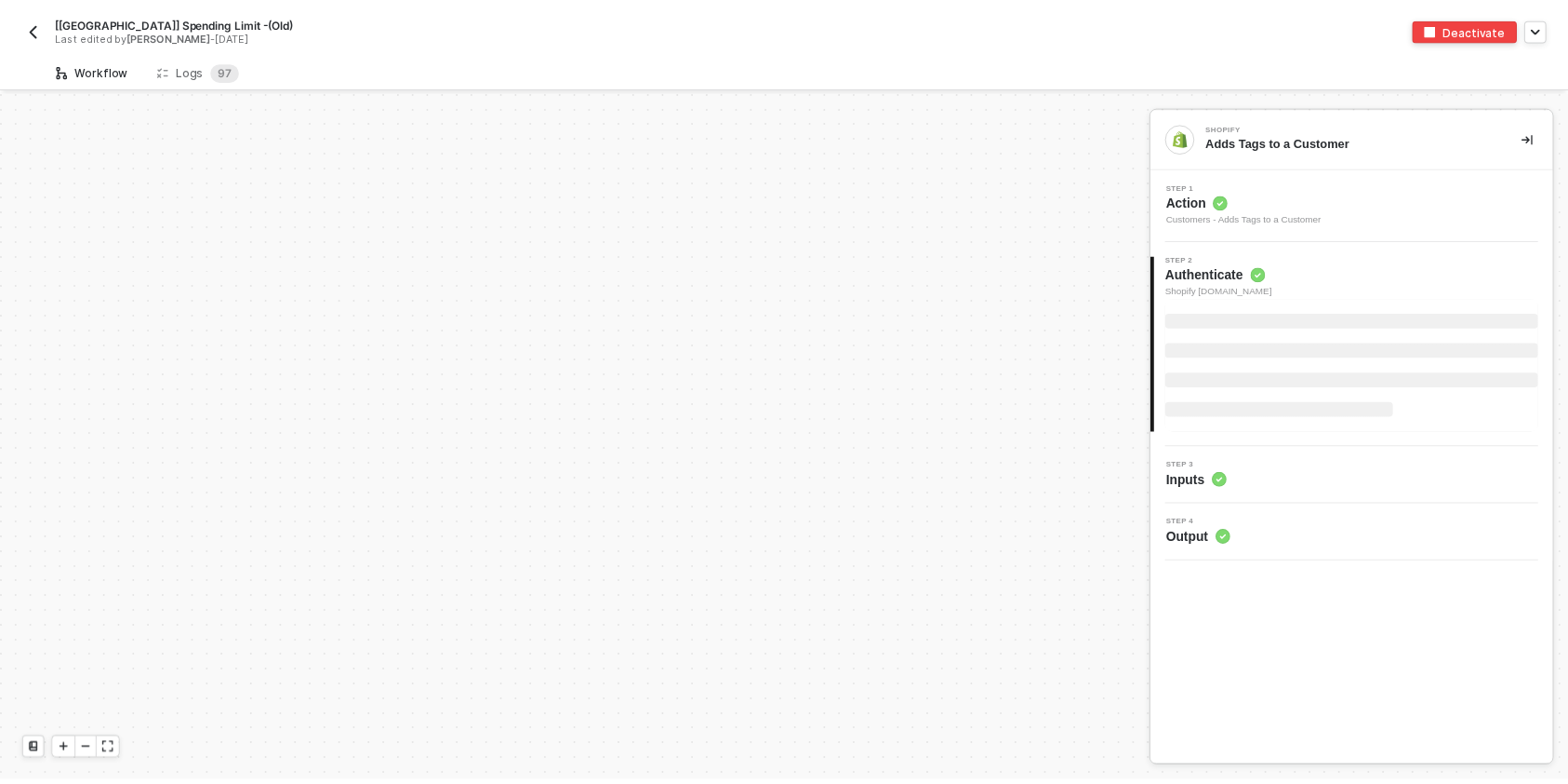
scroll to position [1802, 0]
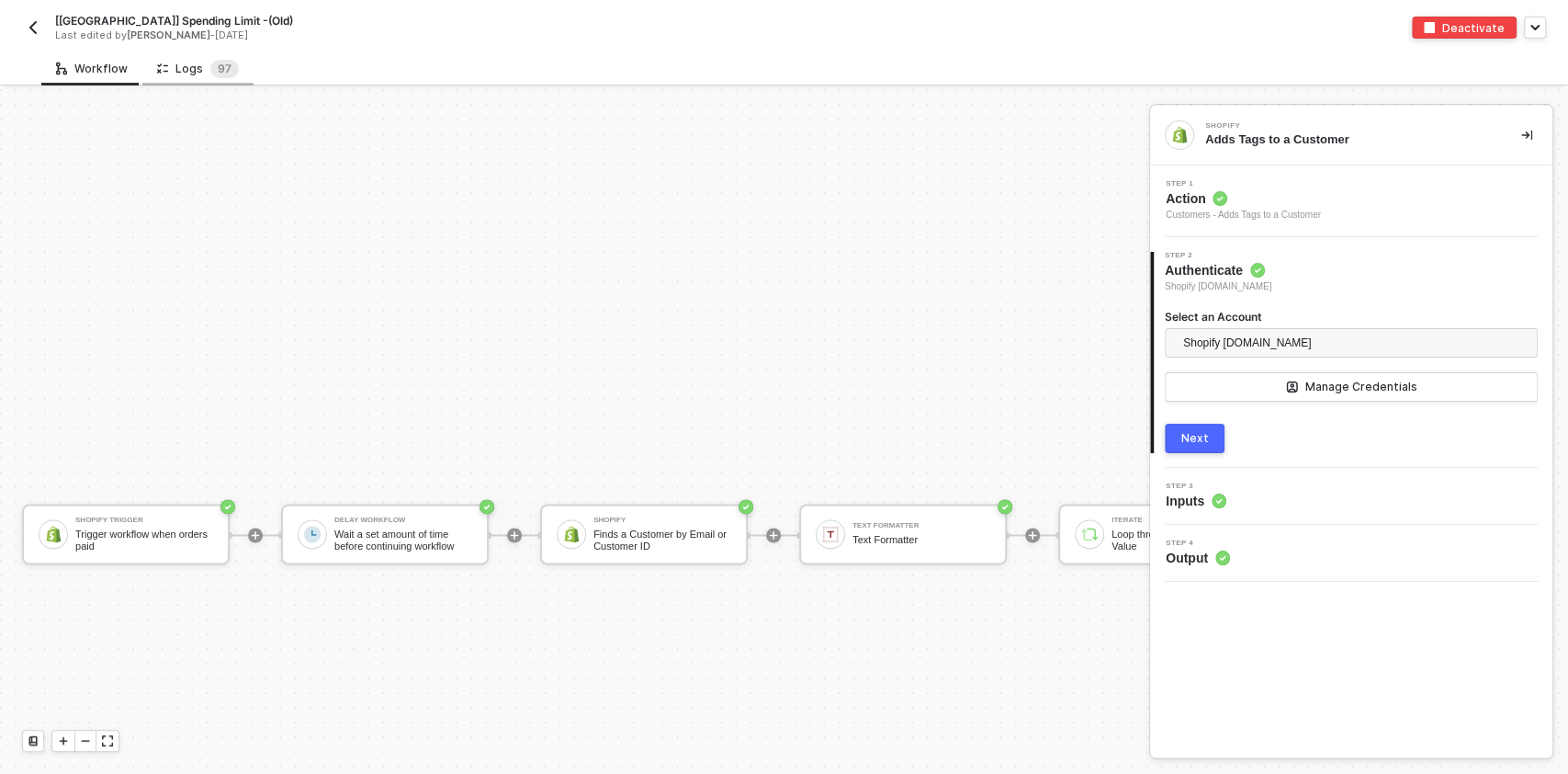
click at [191, 62] on div "Logs 9 7" at bounding box center [197, 68] width 82 height 18
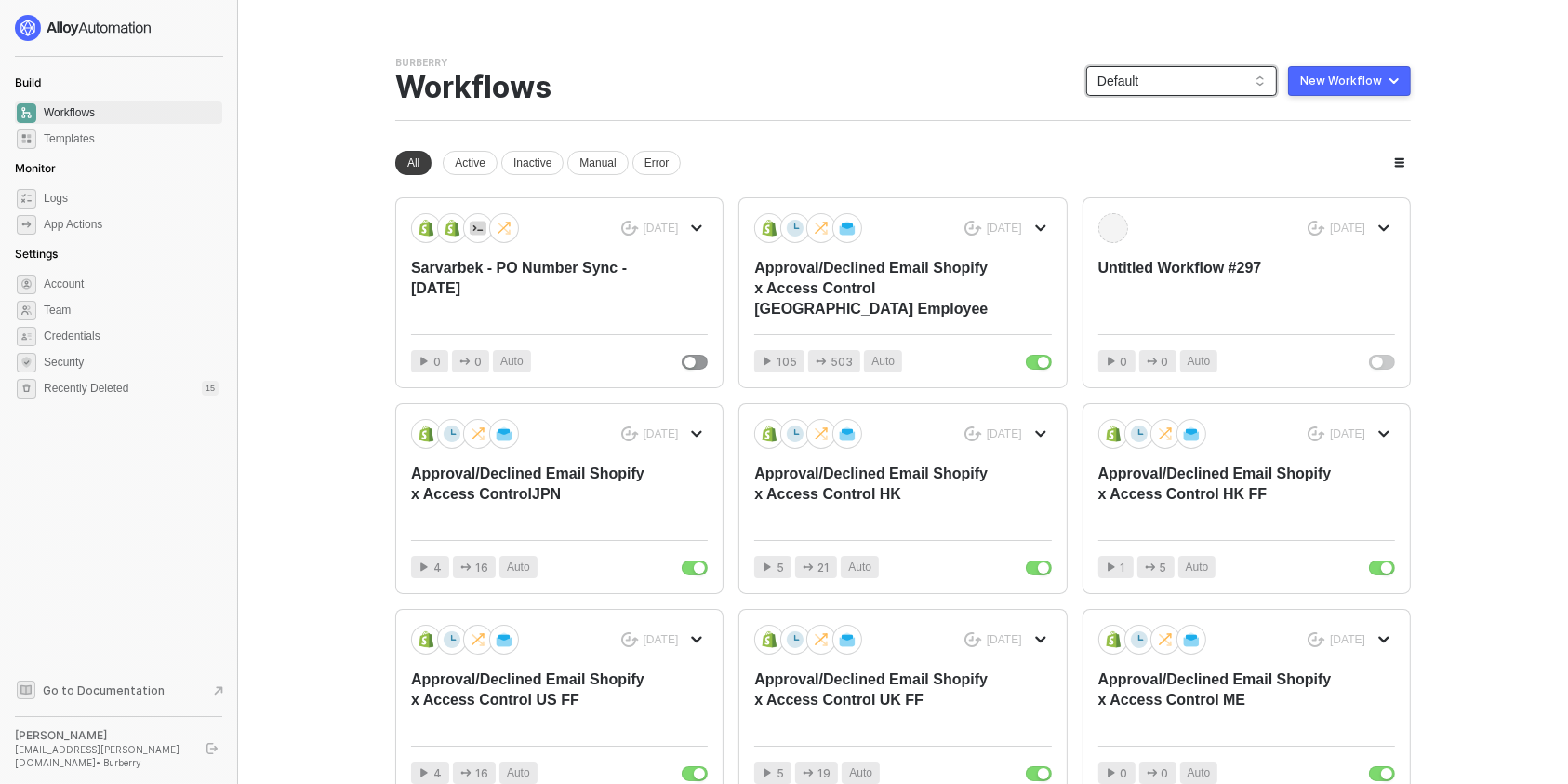
click at [1224, 89] on span "Default" at bounding box center [1181, 81] width 169 height 28
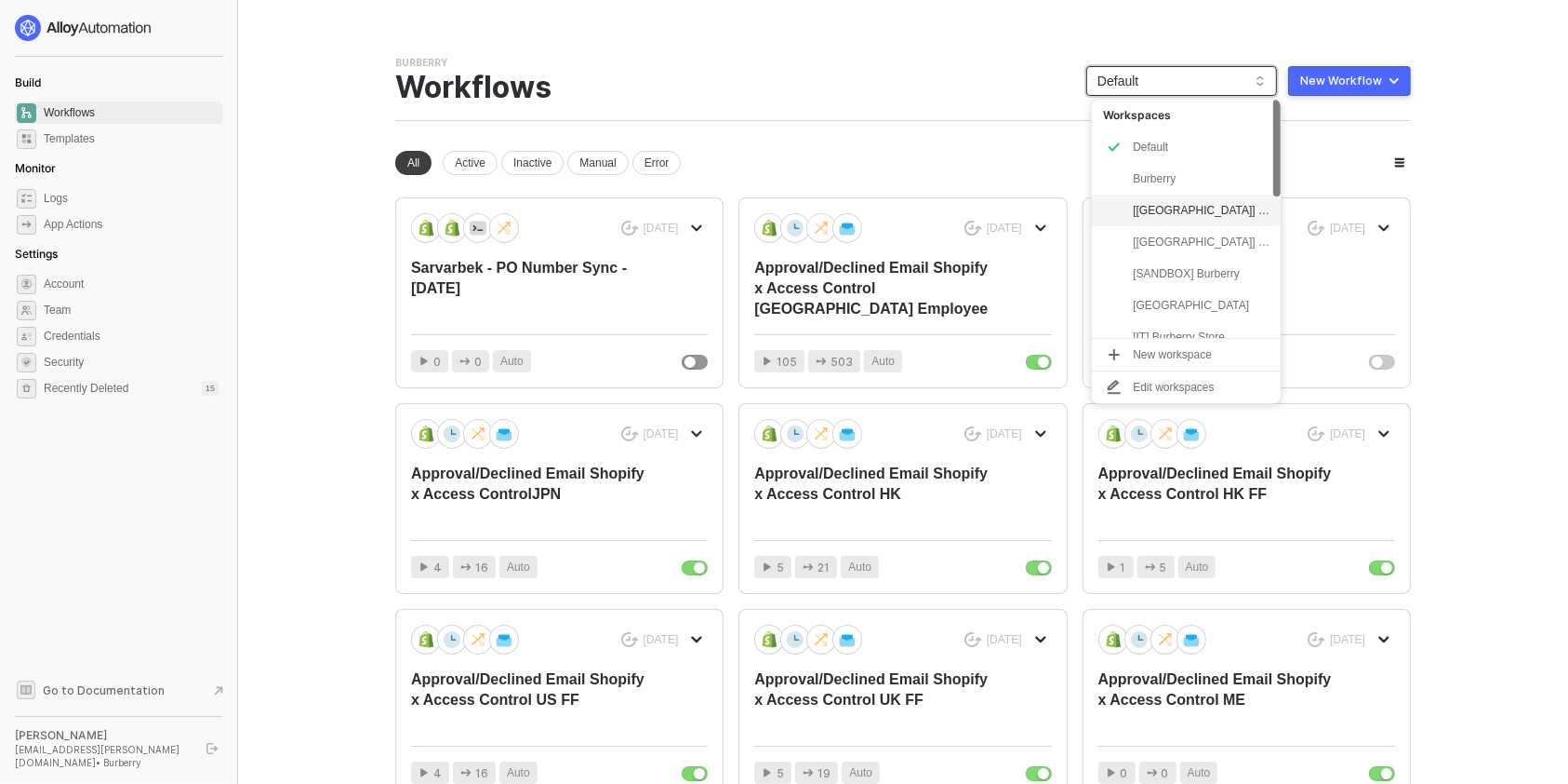
click at [1185, 213] on div "[[GEOGRAPHIC_DATA]] Burberry" at bounding box center [1201, 210] width 136 height 22
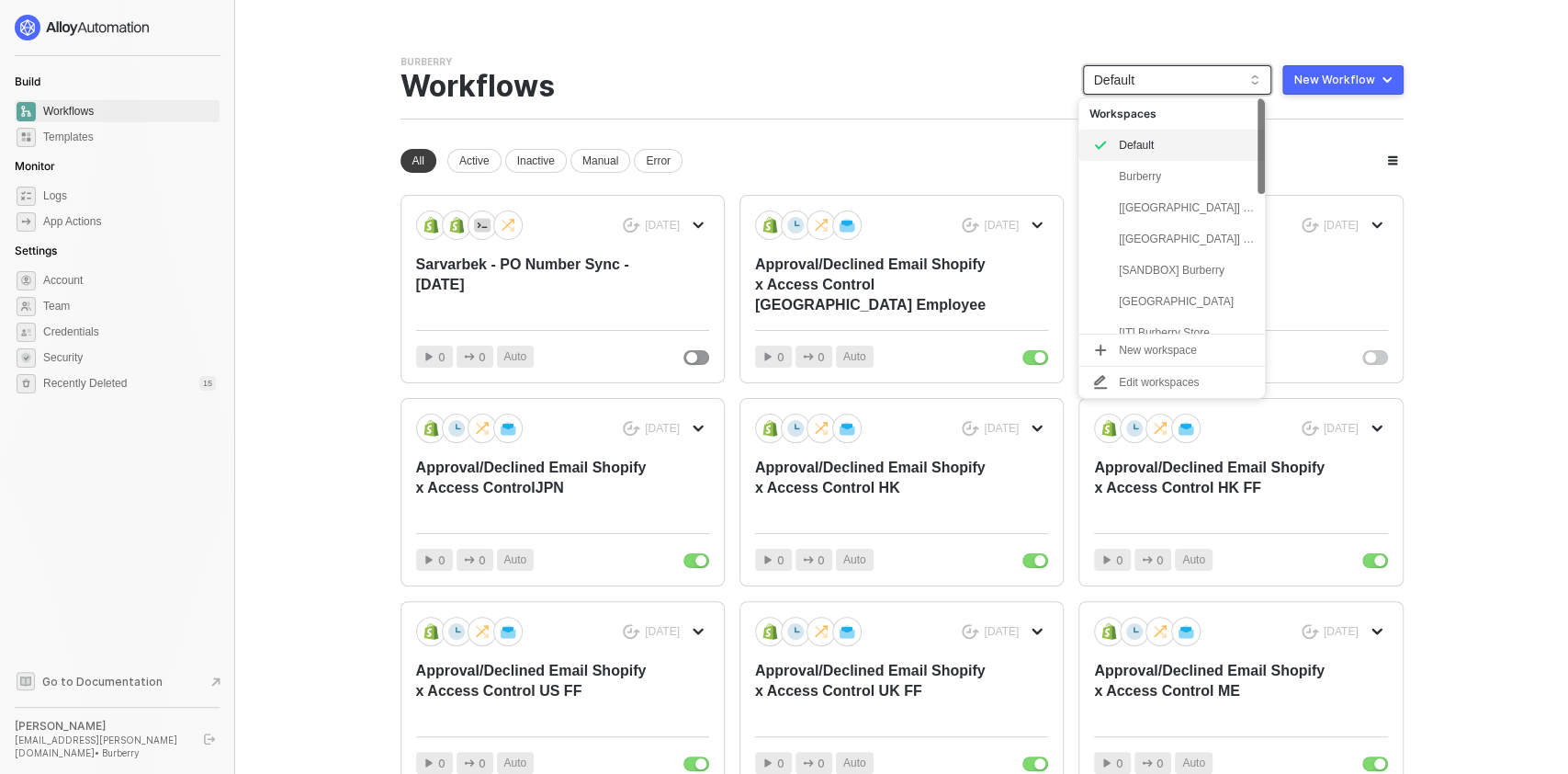
click at [1158, 78] on span "Default" at bounding box center [1177, 80] width 167 height 28
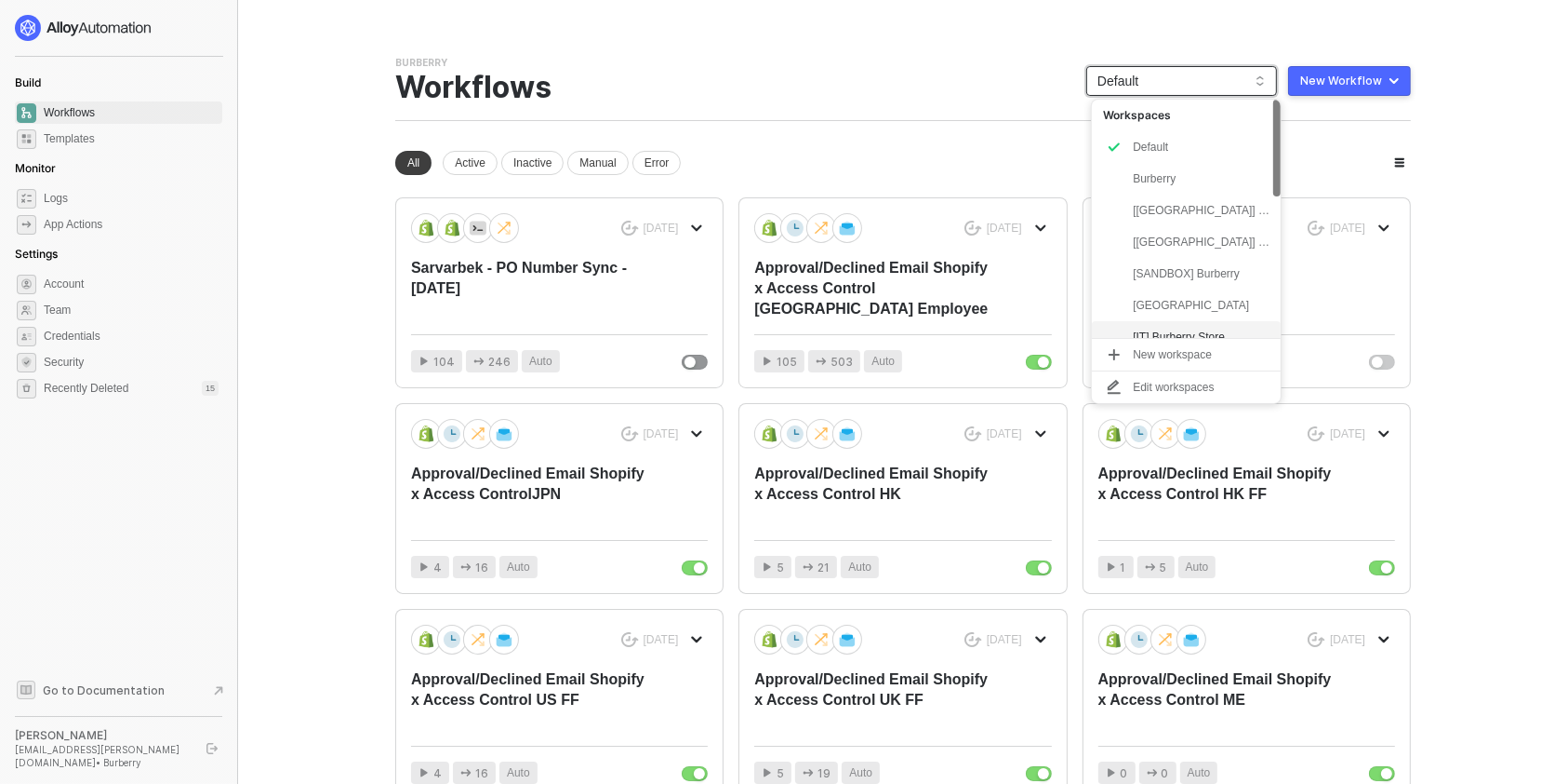
click at [1191, 327] on div "[IT] Burberry Store" at bounding box center [1201, 336] width 136 height 22
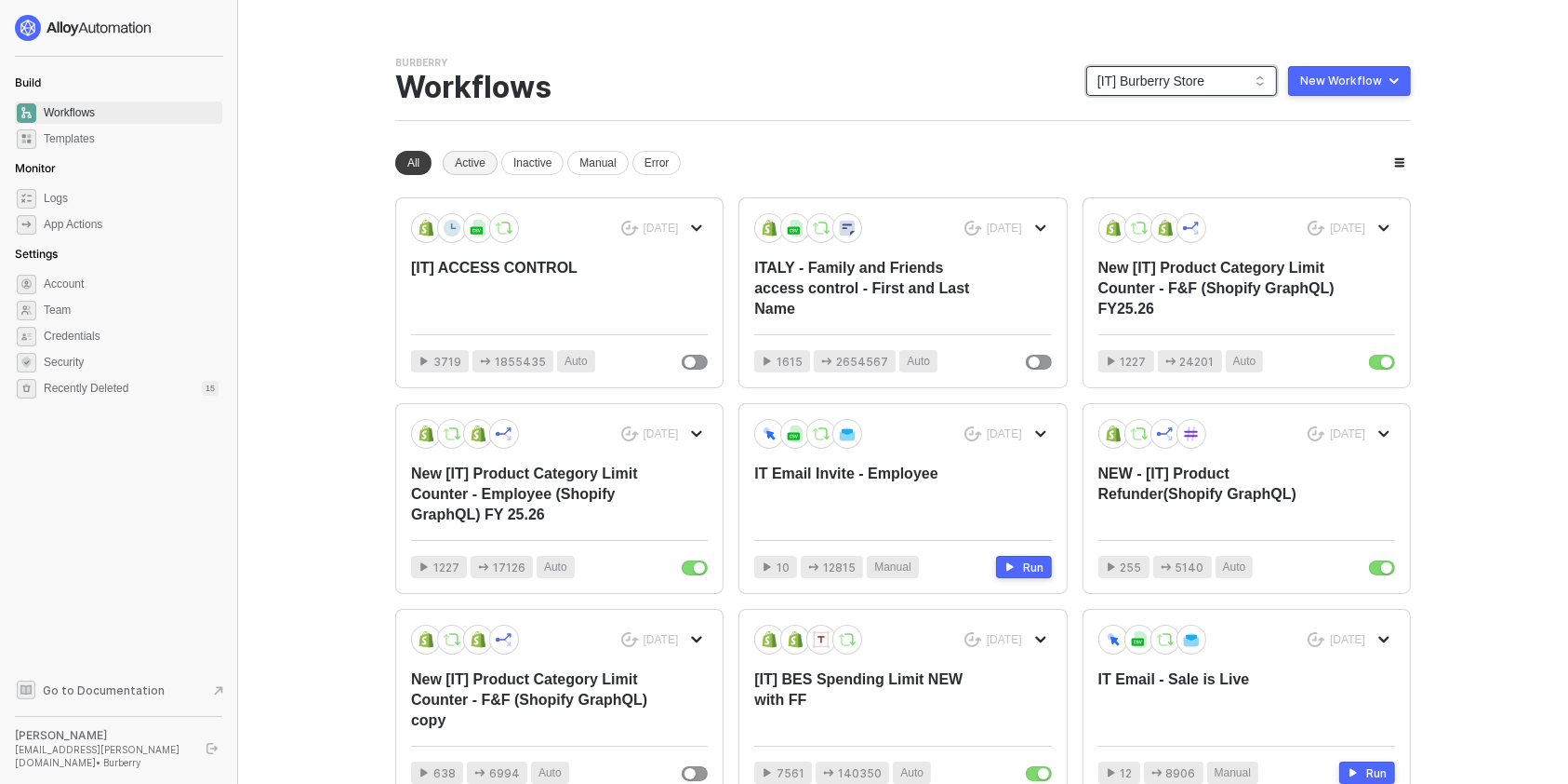
click at [490, 168] on div "Active" at bounding box center [470, 163] width 55 height 24
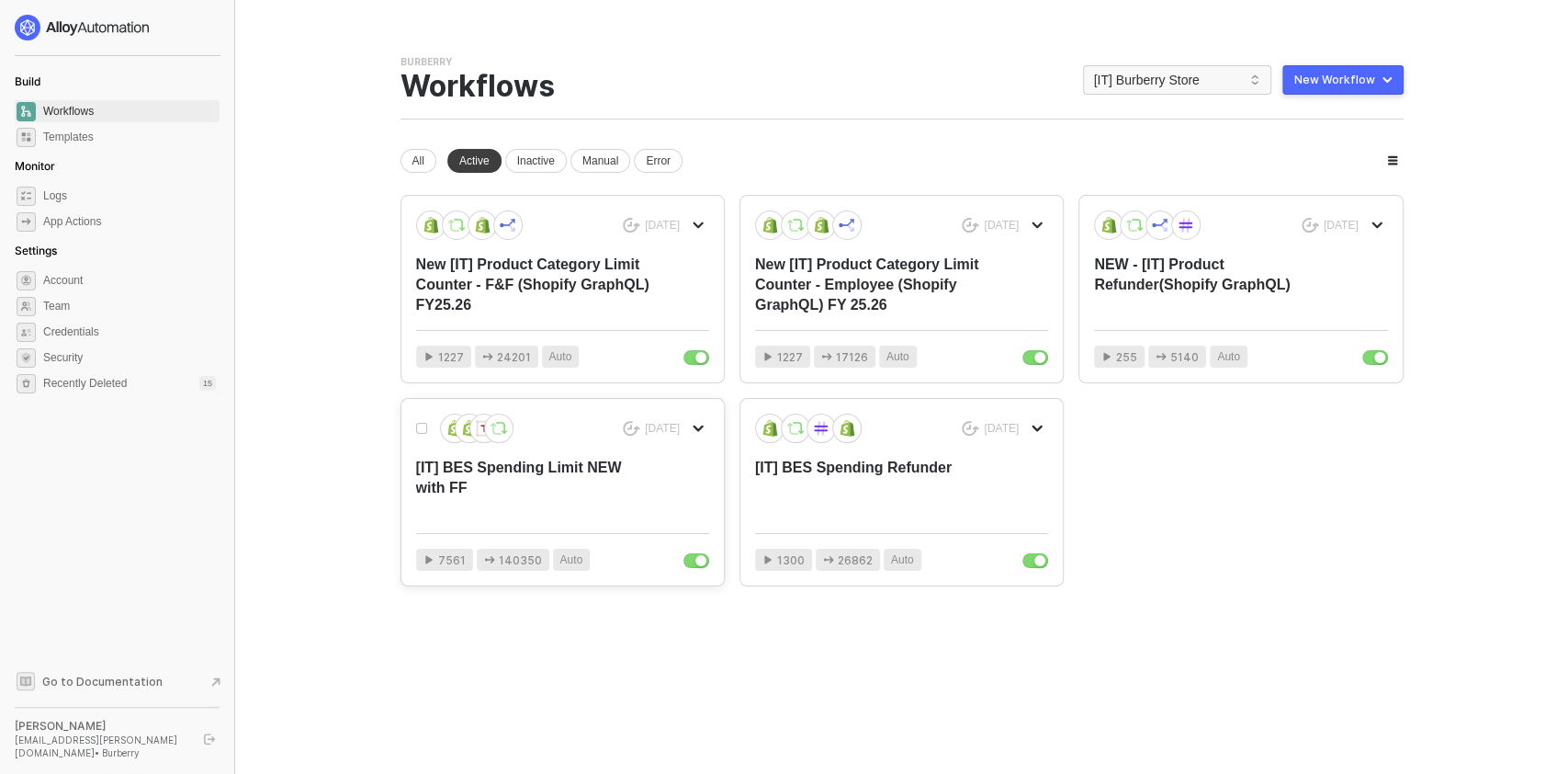
click at [694, 511] on div "[DATE] [IT] BES Spending Limit NEW with FF" at bounding box center [562, 465] width 293 height 105
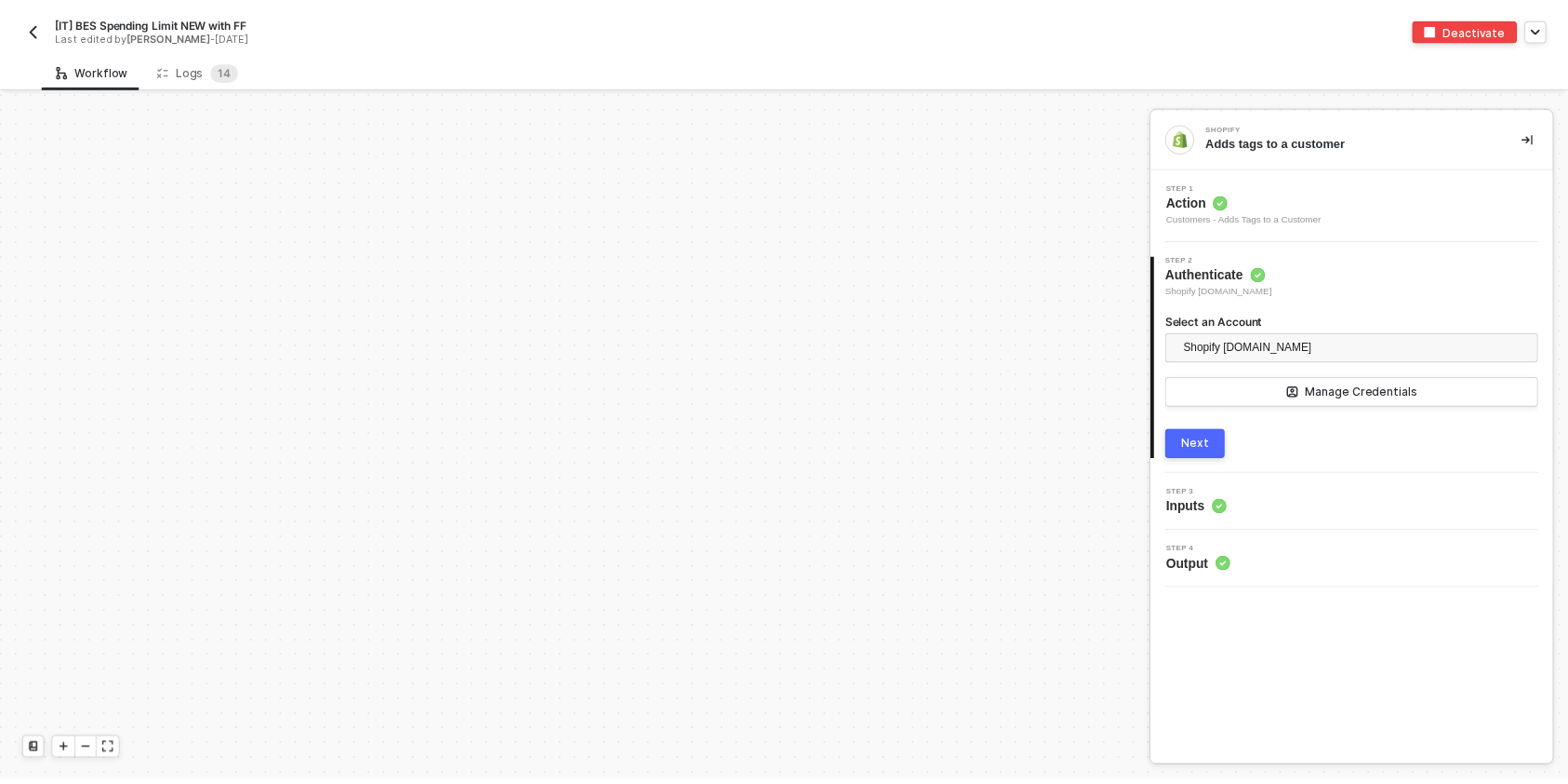
scroll to position [1430, 0]
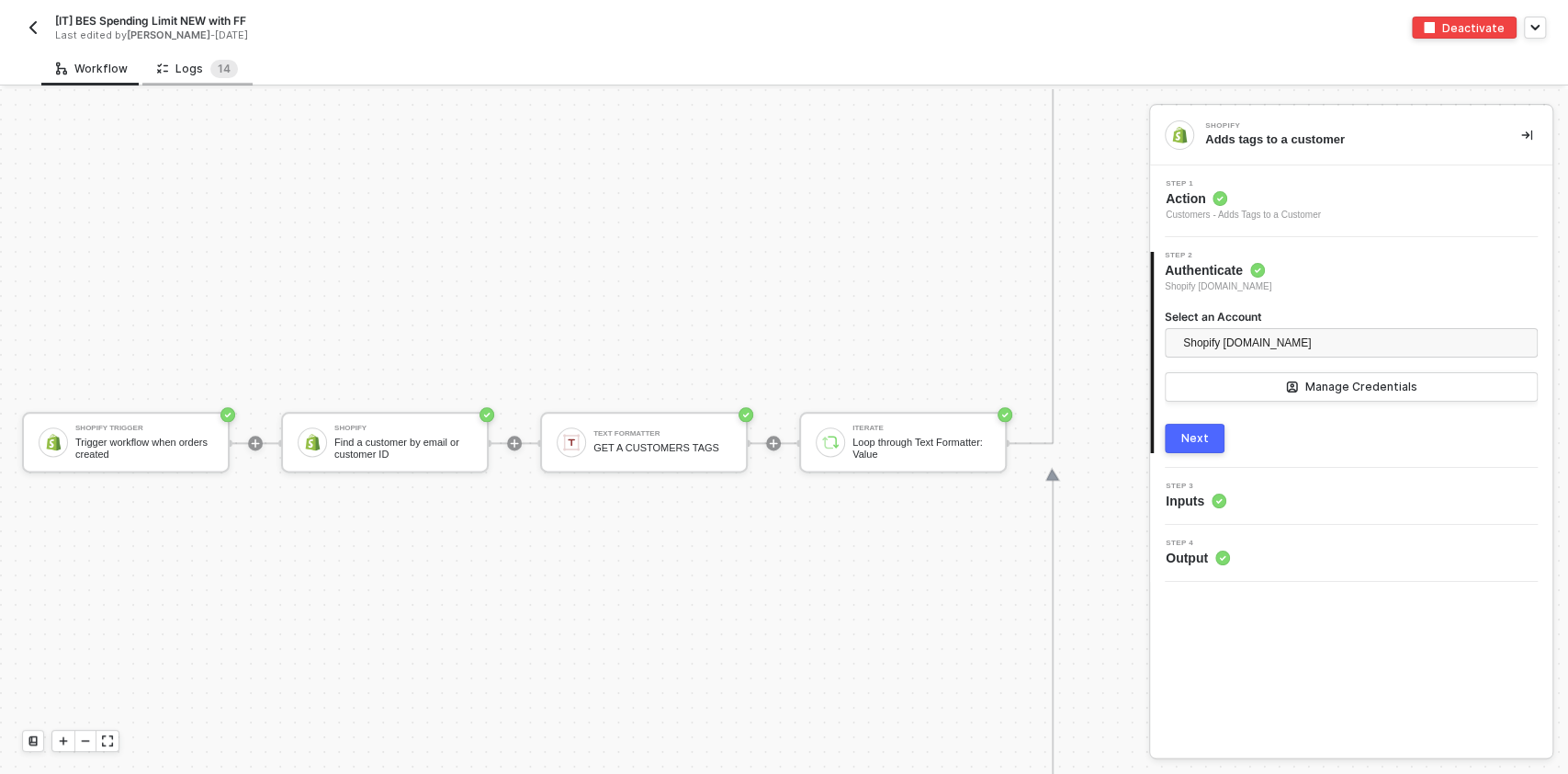
click at [193, 70] on div "Logs 1 4" at bounding box center [197, 68] width 81 height 18
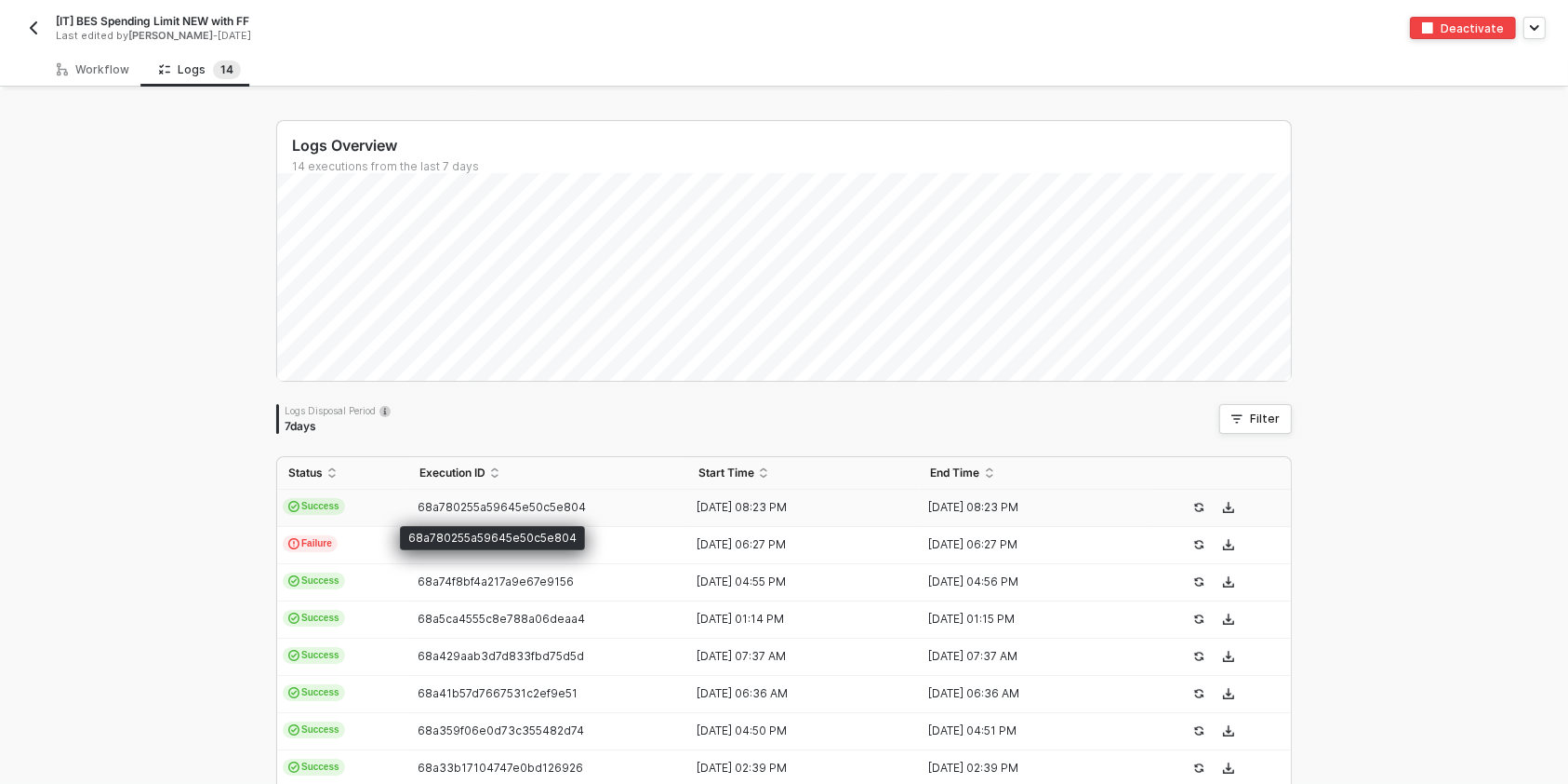
click at [427, 507] on span "68a780255a59645e50c5e804" at bounding box center [502, 506] width 169 height 14
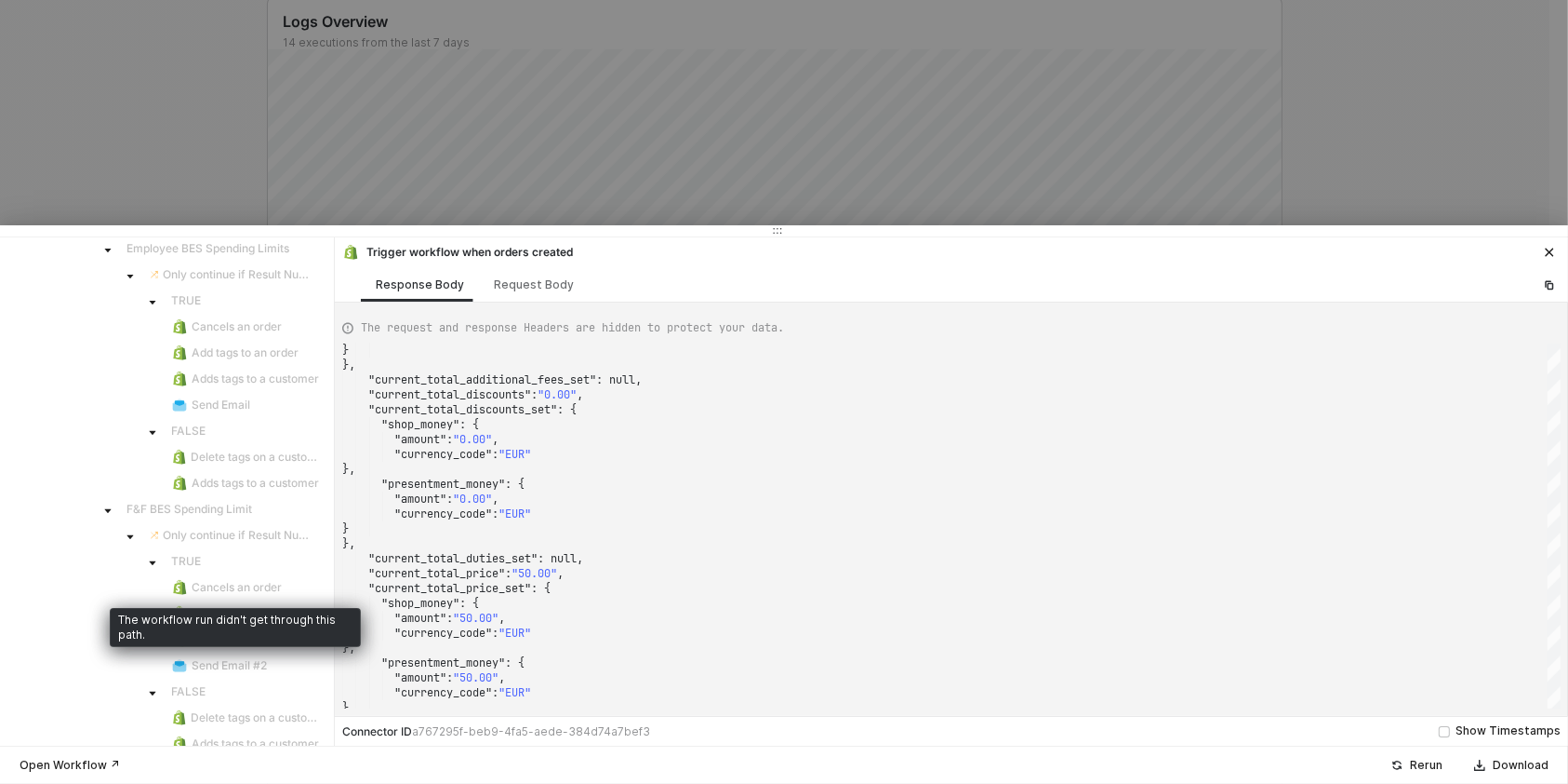
scroll to position [323, 0]
